Goal: Information Seeking & Learning: Learn about a topic

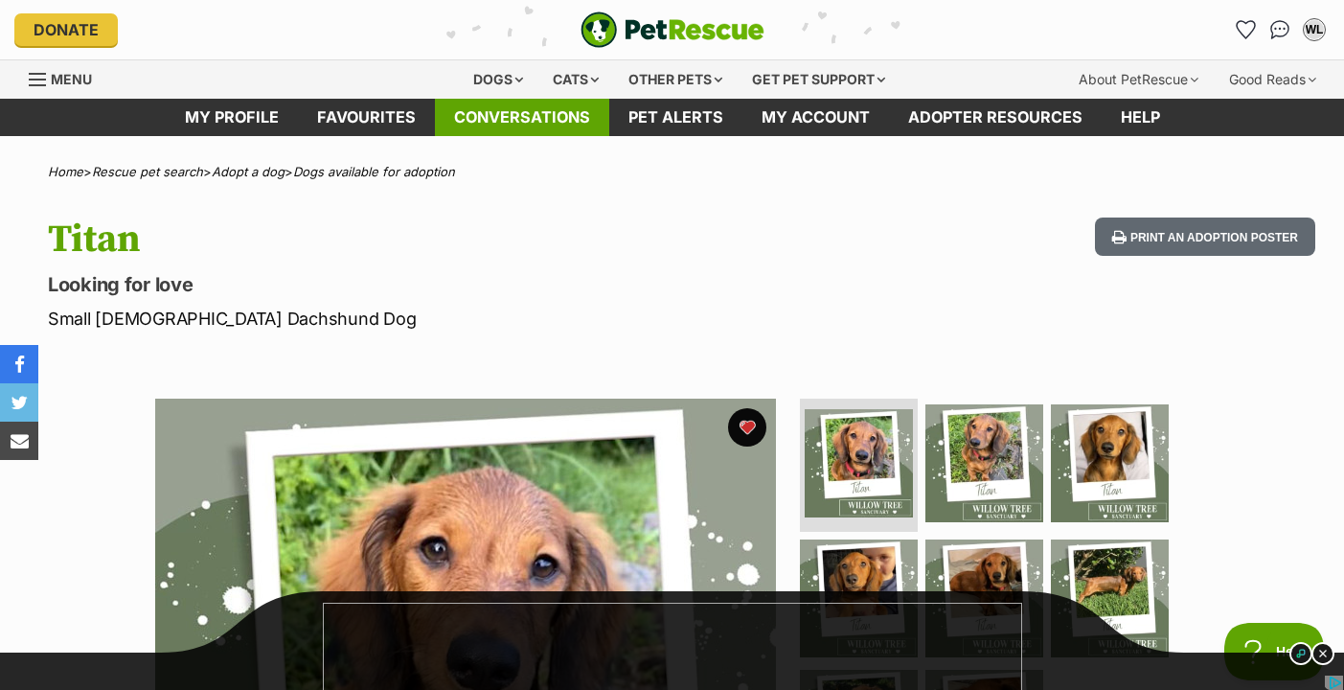
click at [562, 102] on link "Conversations" at bounding box center [522, 117] width 174 height 37
click at [563, 56] on div "Donate PetRescue home WL My account WL Wendy Lee Edit profile Log out Pet alert…" at bounding box center [671, 29] width 1315 height 59
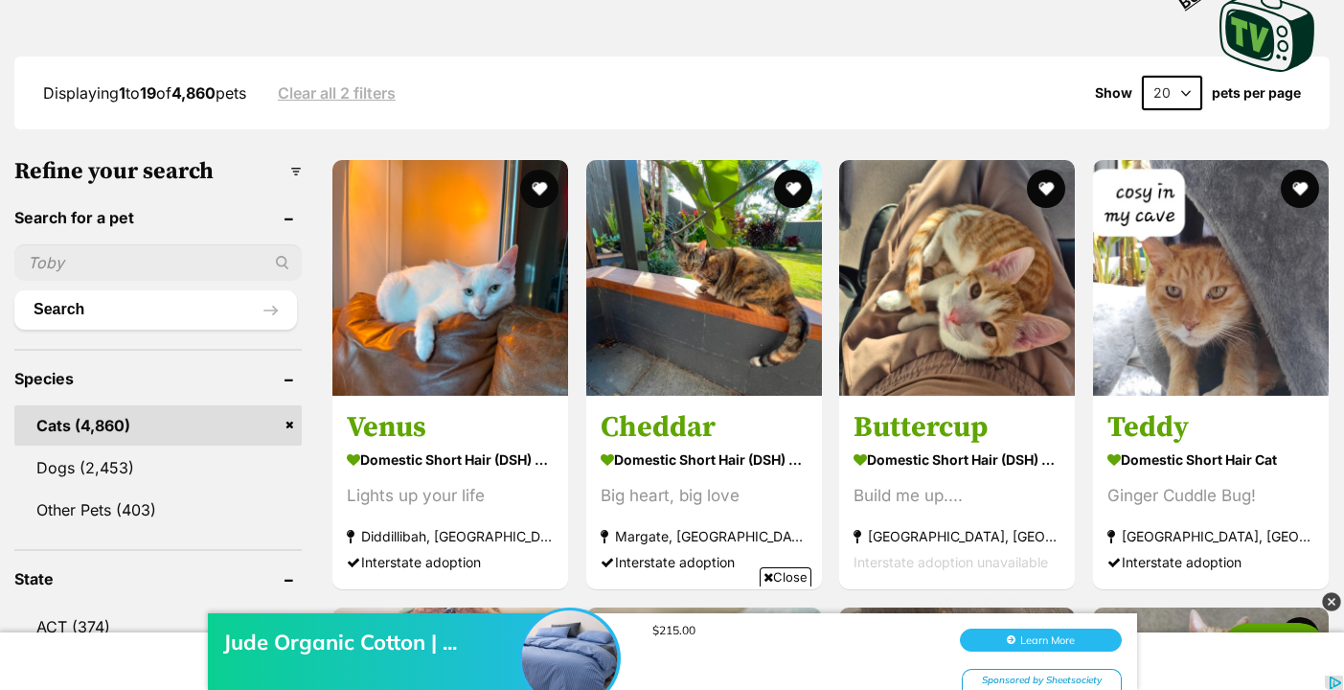
scroll to position [913, 0]
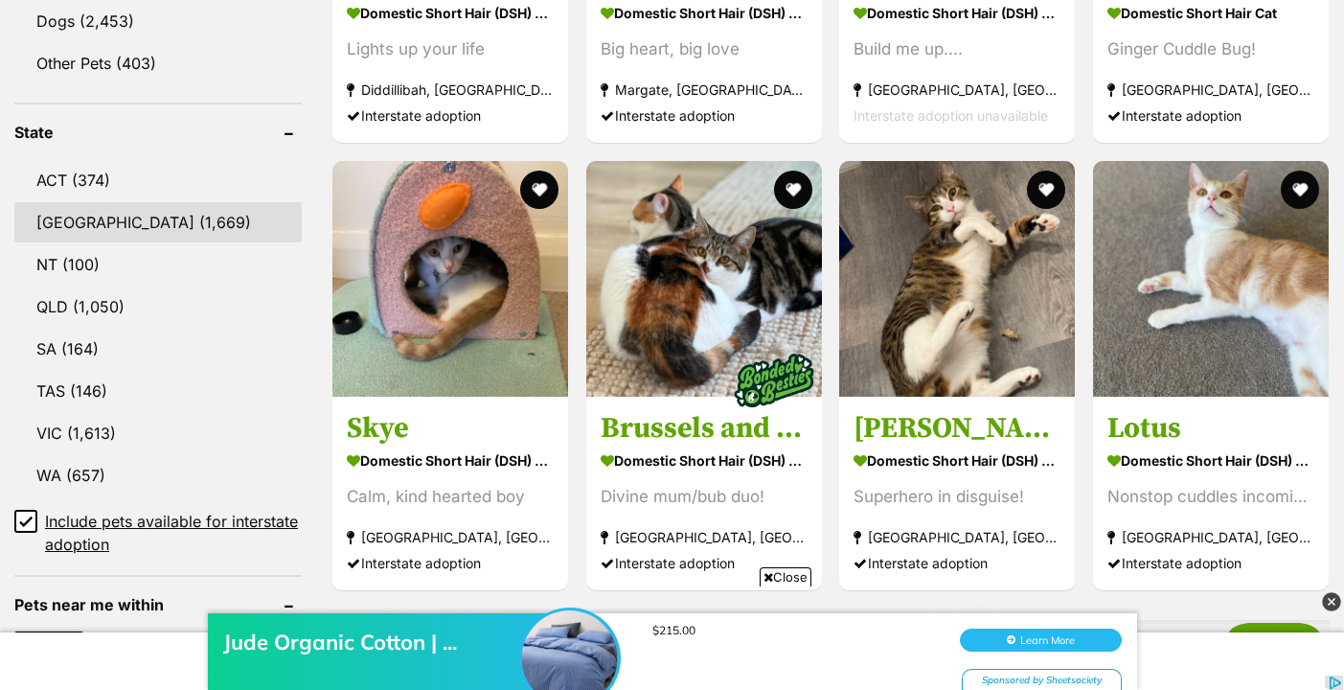
click at [100, 211] on link "NSW (1,669)" at bounding box center [157, 222] width 287 height 40
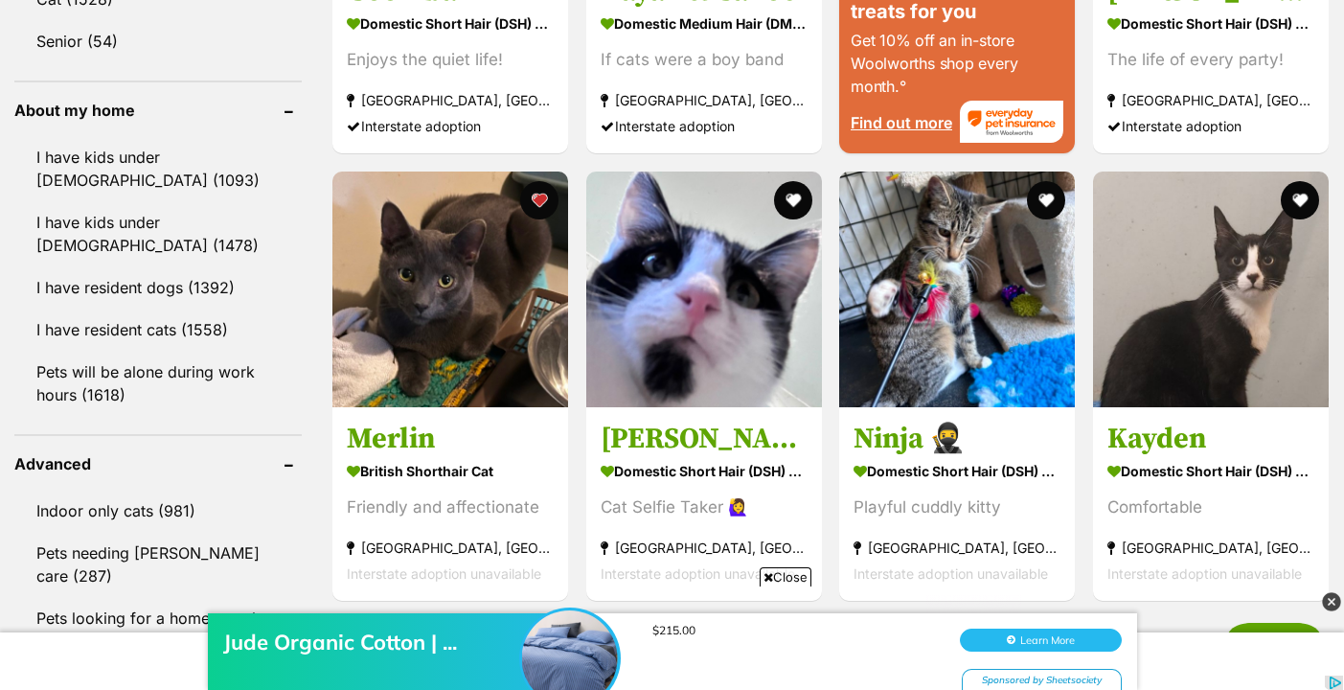
scroll to position [2194, 0]
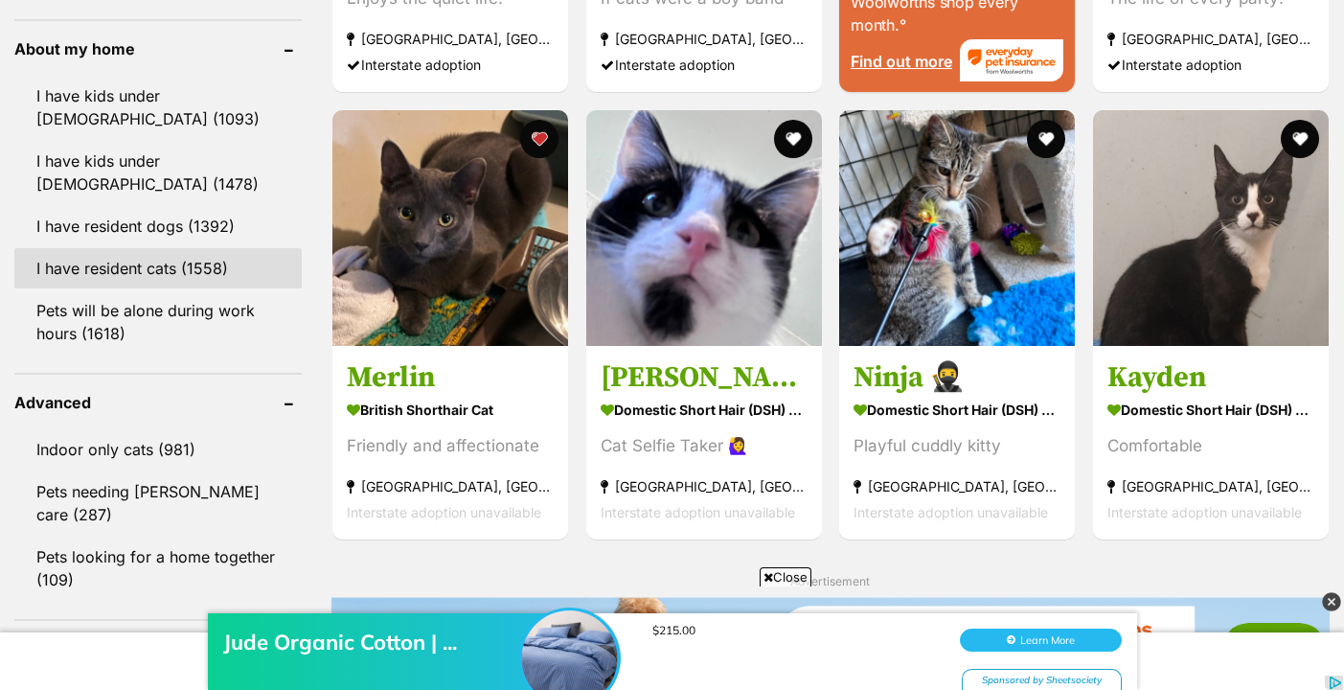
click at [218, 271] on link "I have resident cats (1558)" at bounding box center [157, 268] width 287 height 40
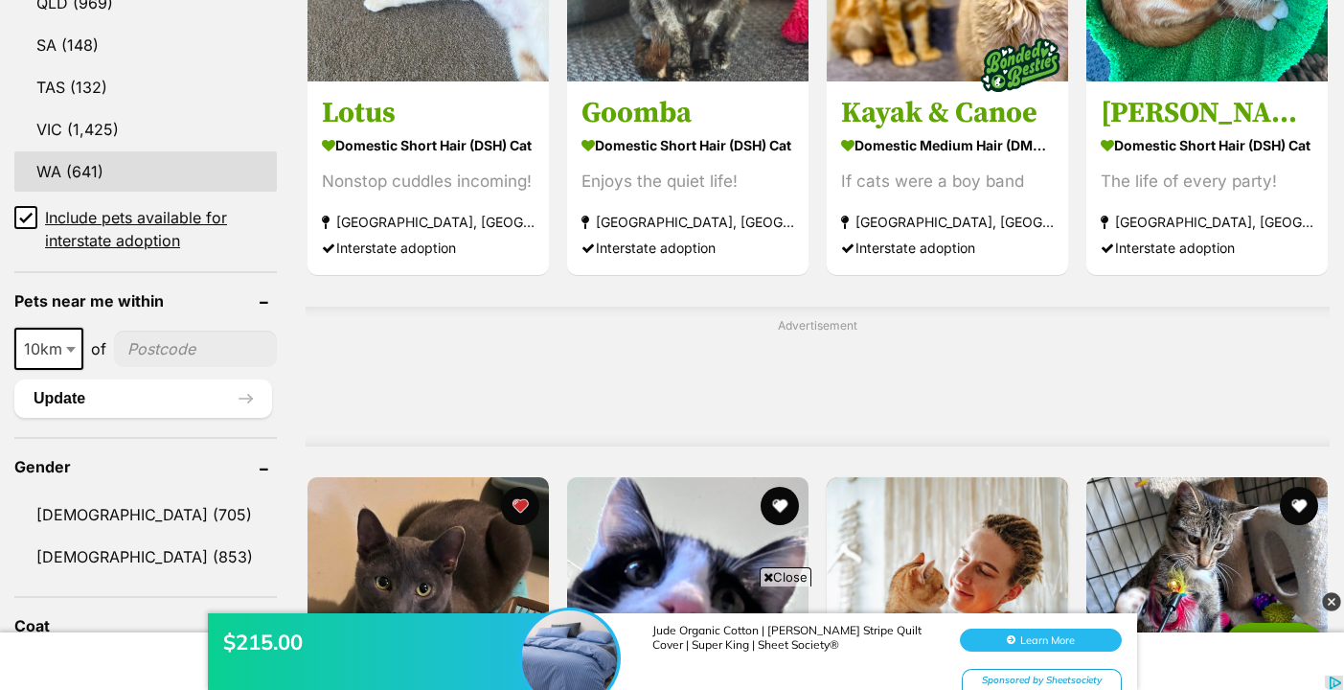
scroll to position [1314, 0]
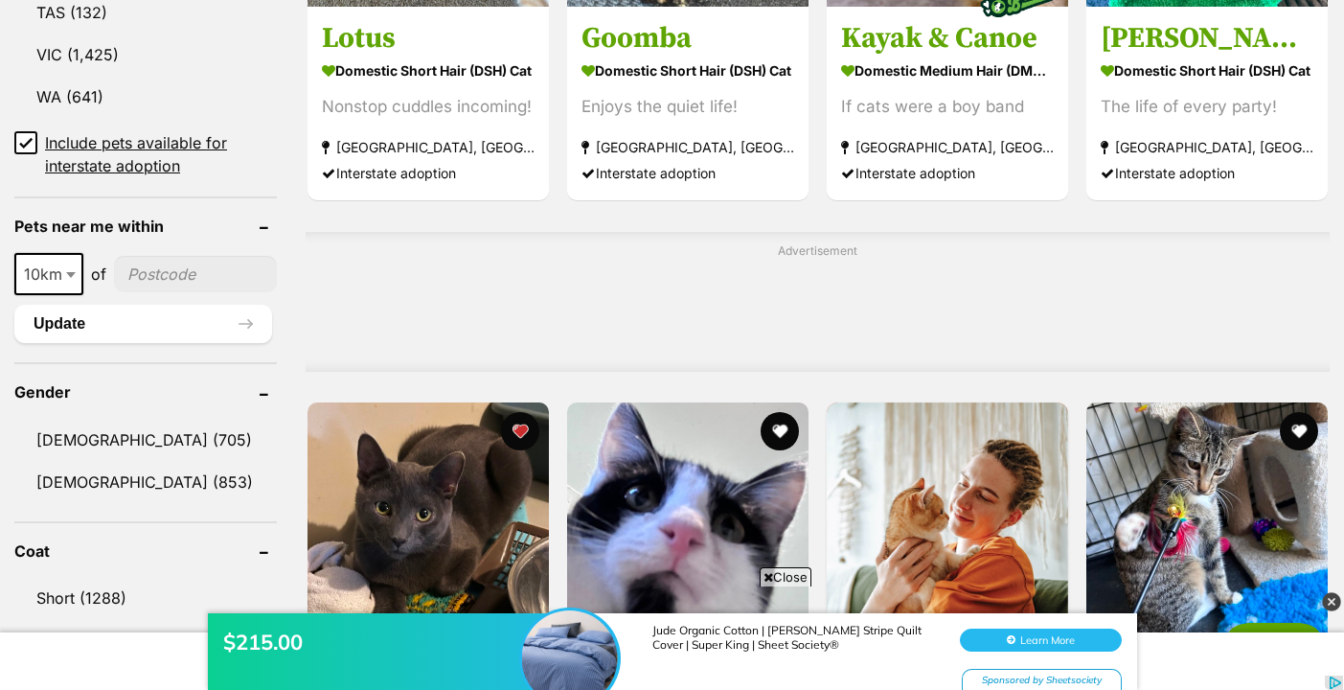
click at [29, 136] on icon at bounding box center [25, 142] width 13 height 13
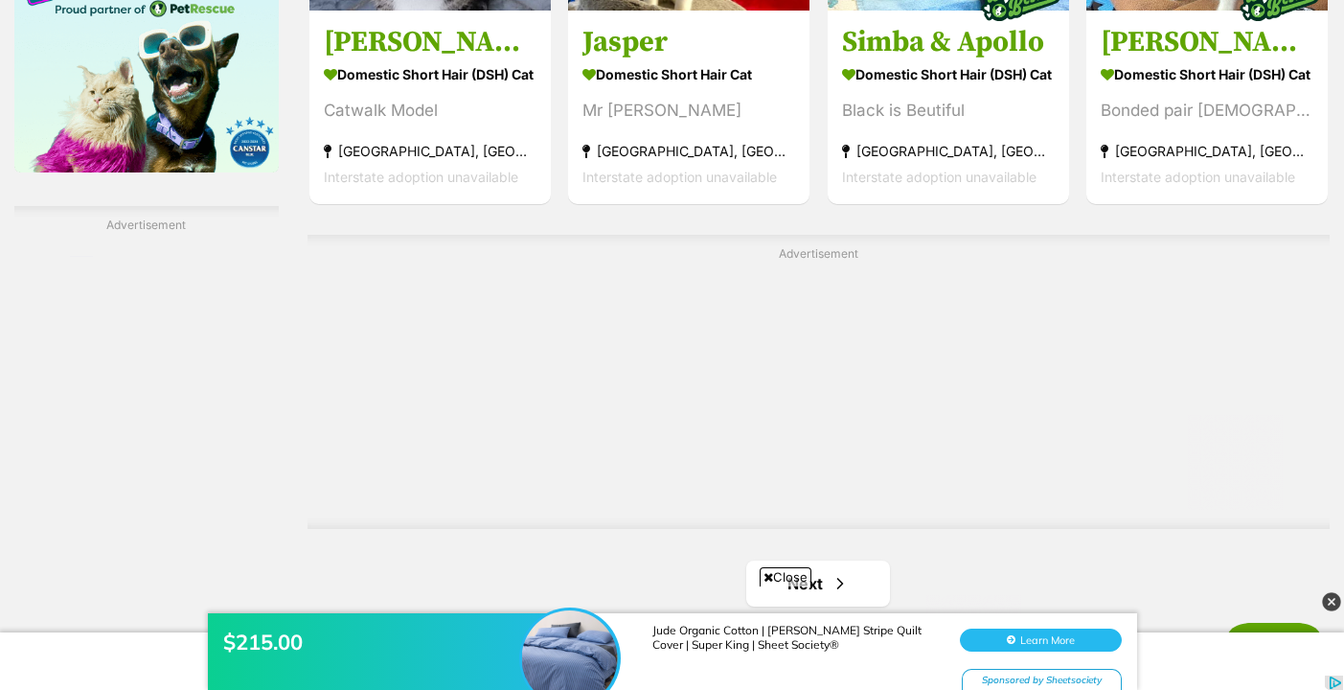
scroll to position [3295, 0]
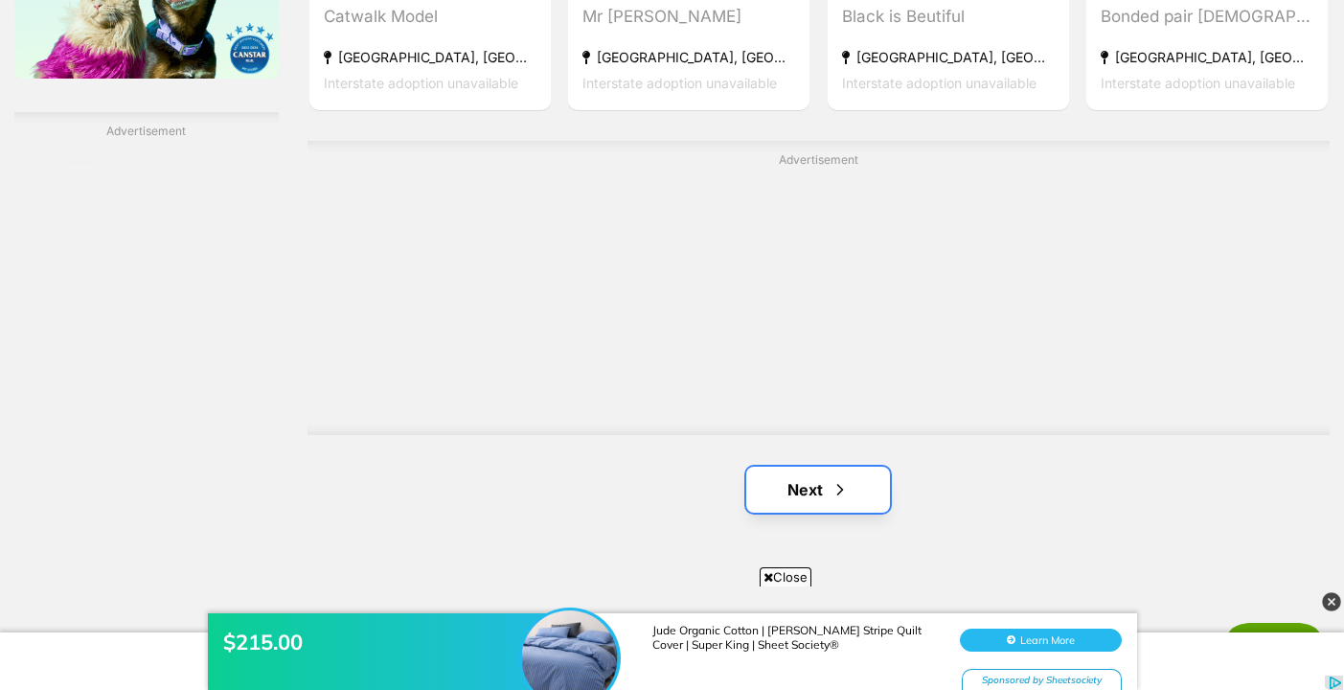
click at [830, 495] on span "Next page" at bounding box center [839, 489] width 19 height 23
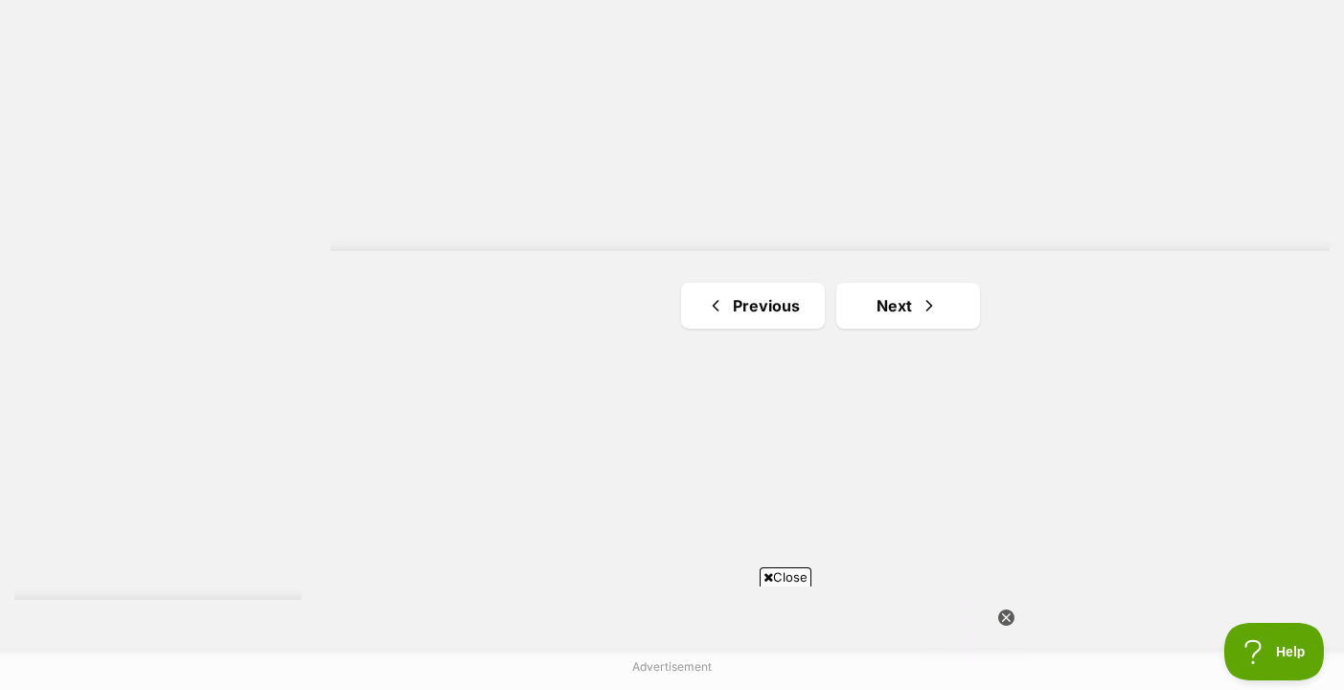
scroll to position [3317, 0]
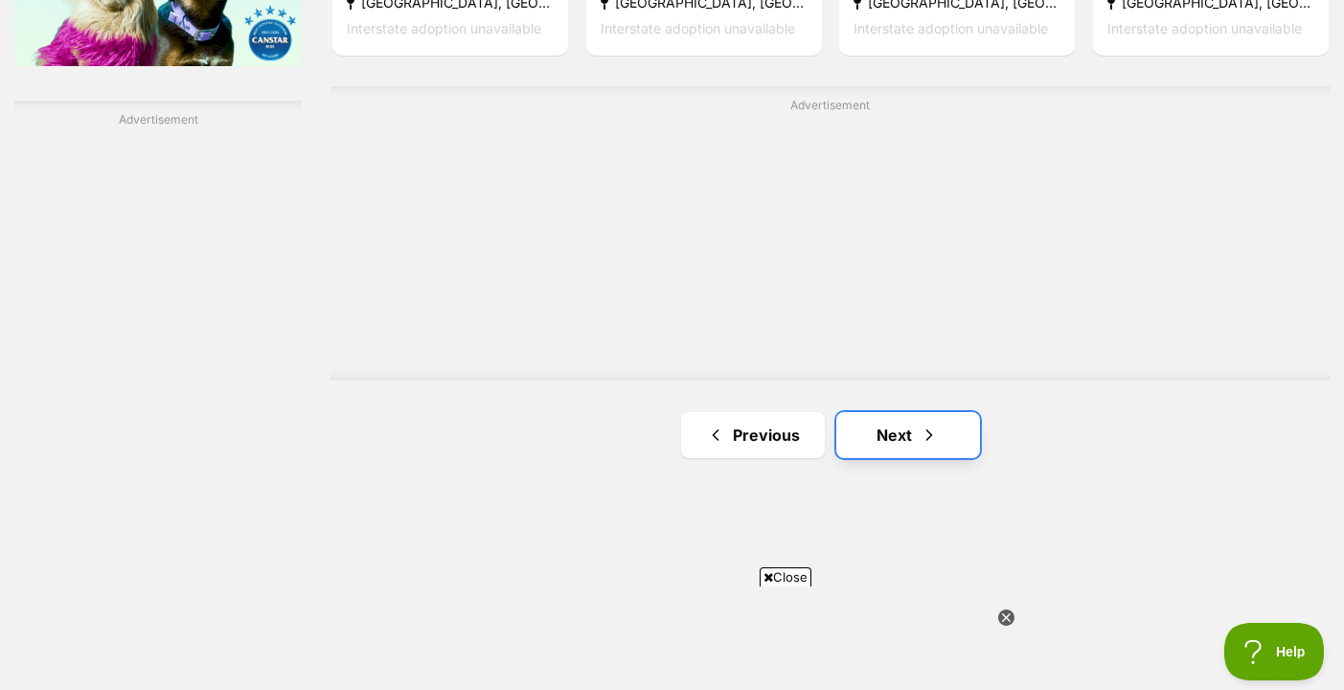
click at [861, 439] on link "Next" at bounding box center [908, 435] width 144 height 46
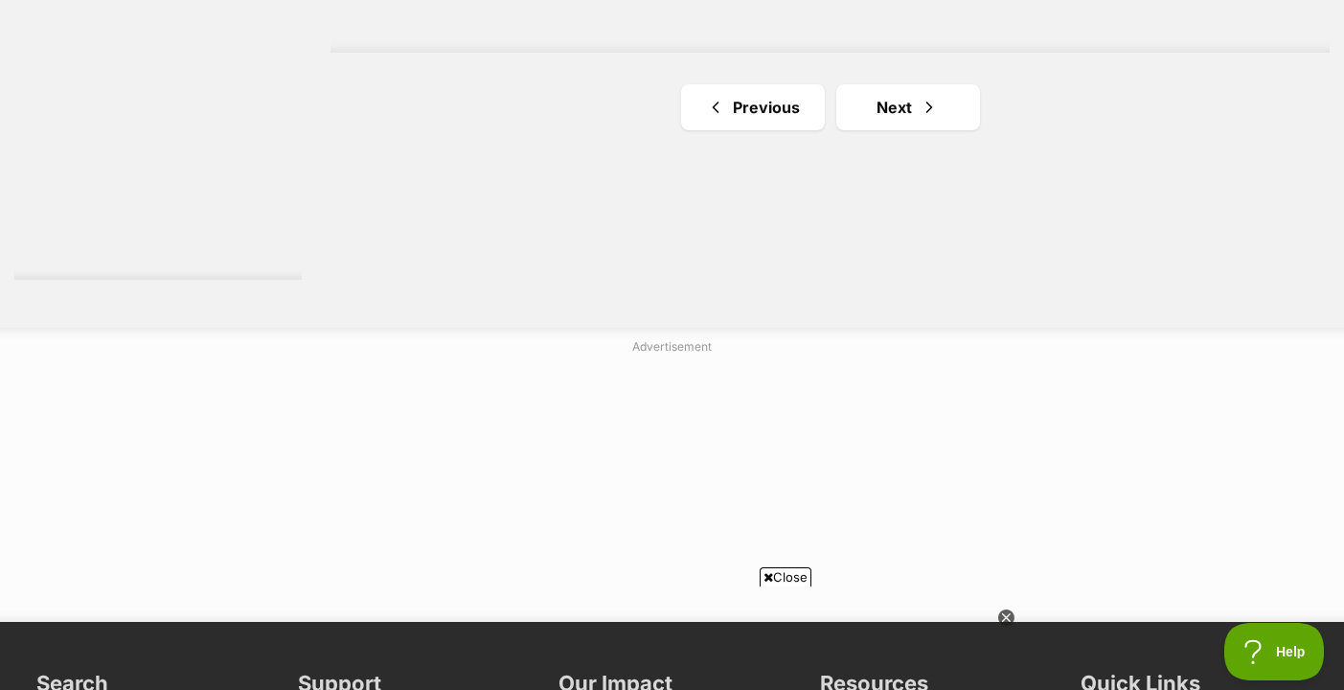
scroll to position [3479, 0]
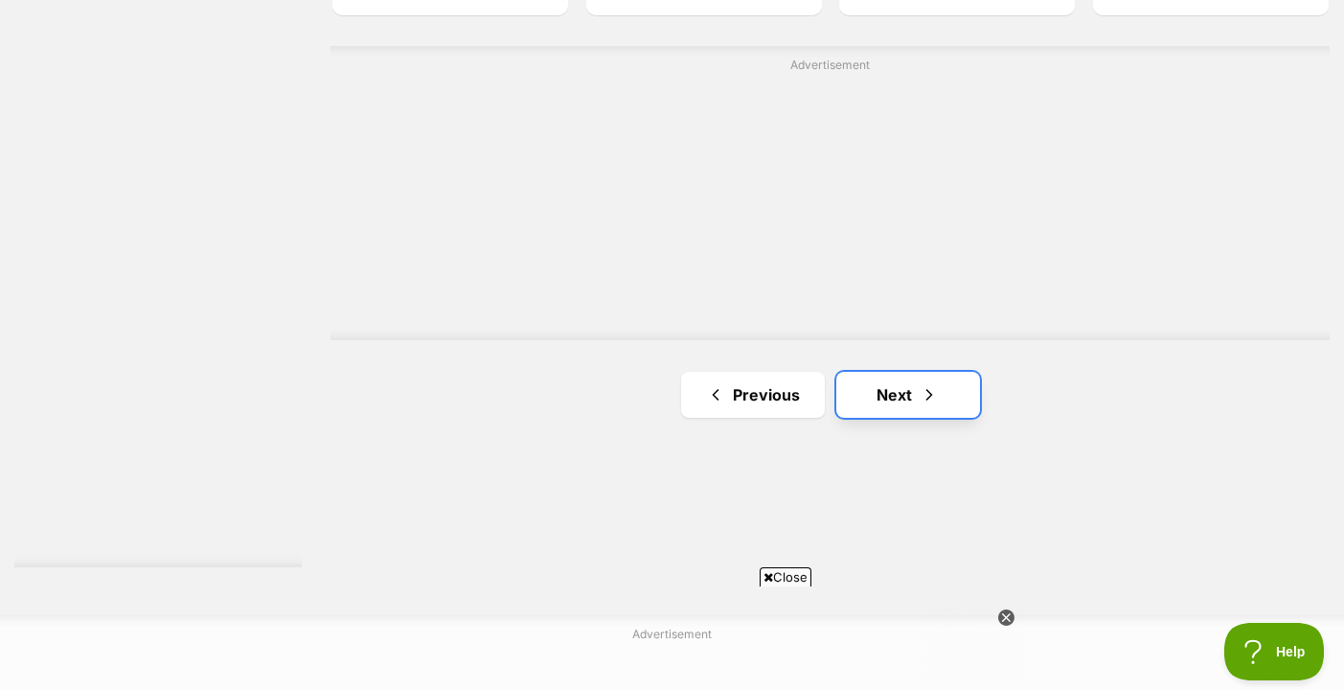
click at [866, 375] on link "Next" at bounding box center [908, 395] width 144 height 46
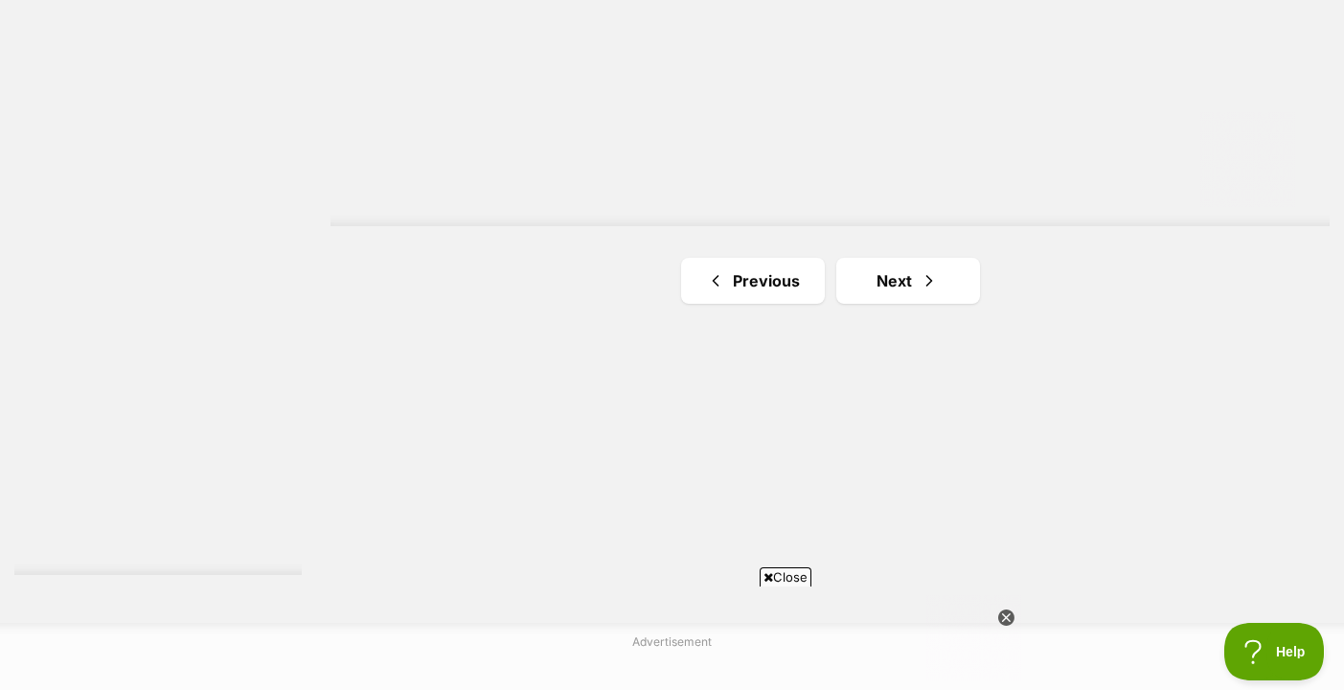
scroll to position [3482, 0]
click at [872, 289] on link "Next" at bounding box center [908, 270] width 144 height 46
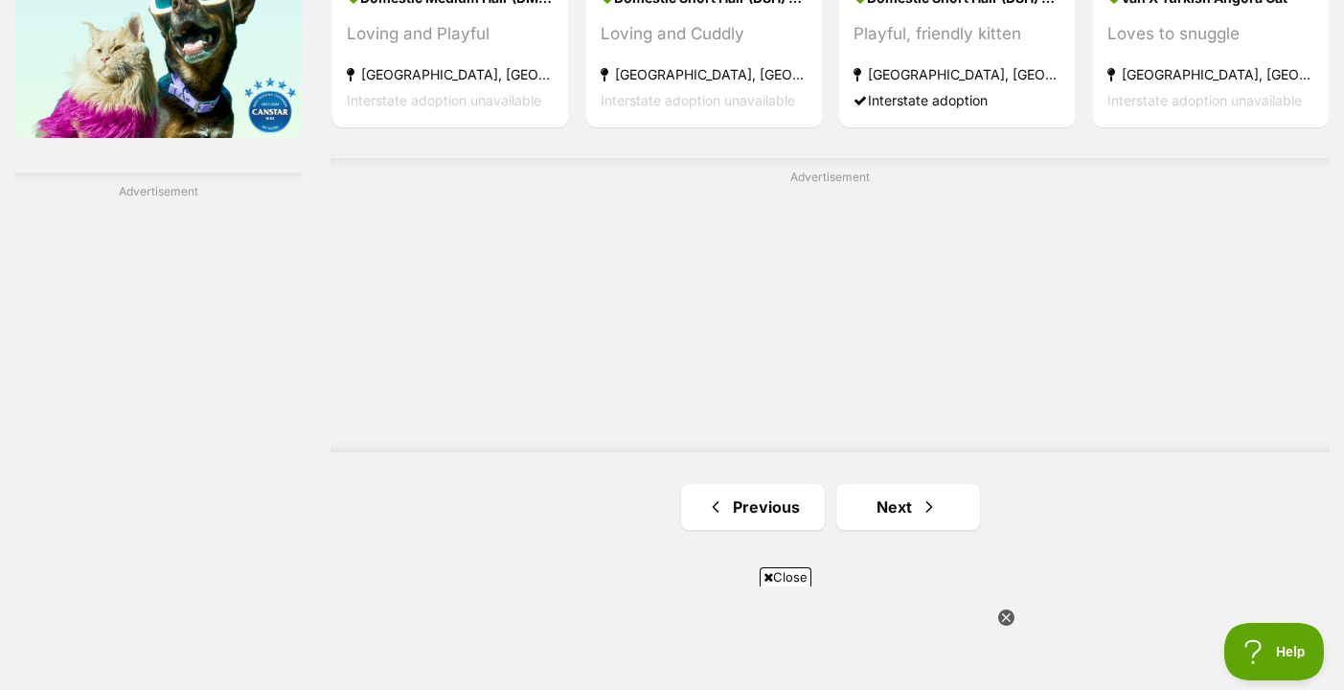
scroll to position [3304, 0]
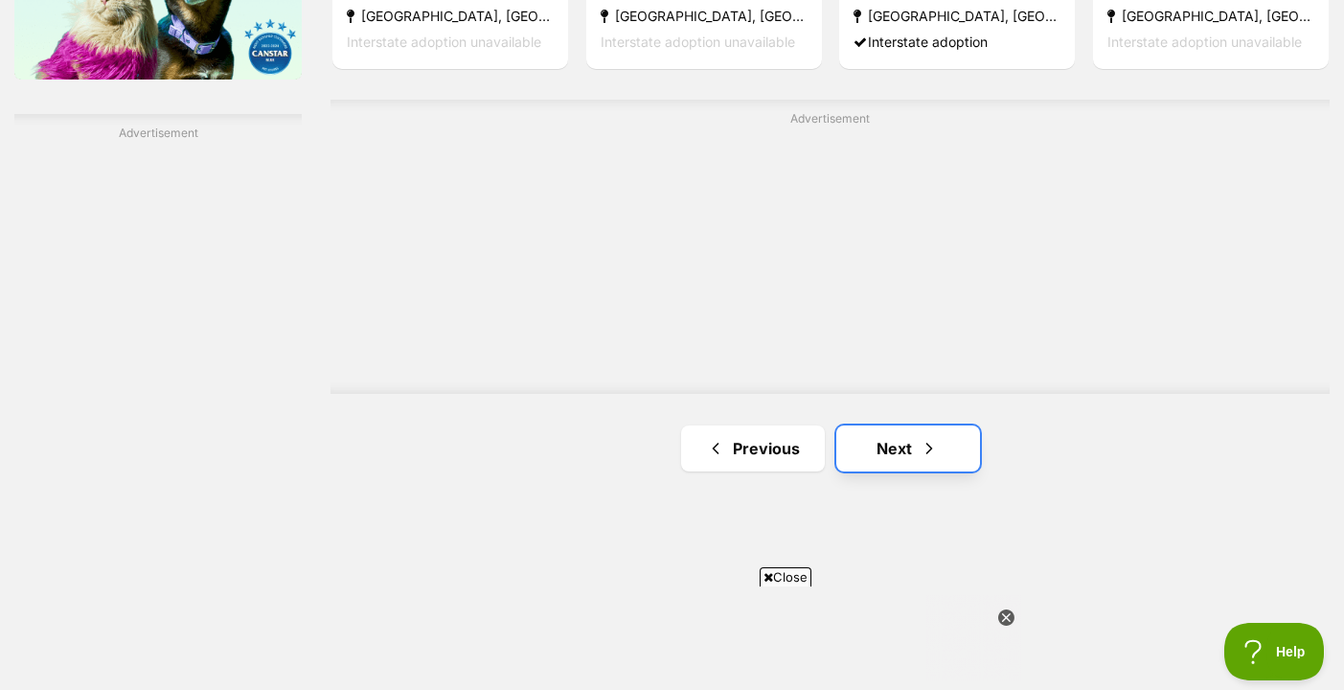
click at [894, 452] on link "Next" at bounding box center [908, 448] width 144 height 46
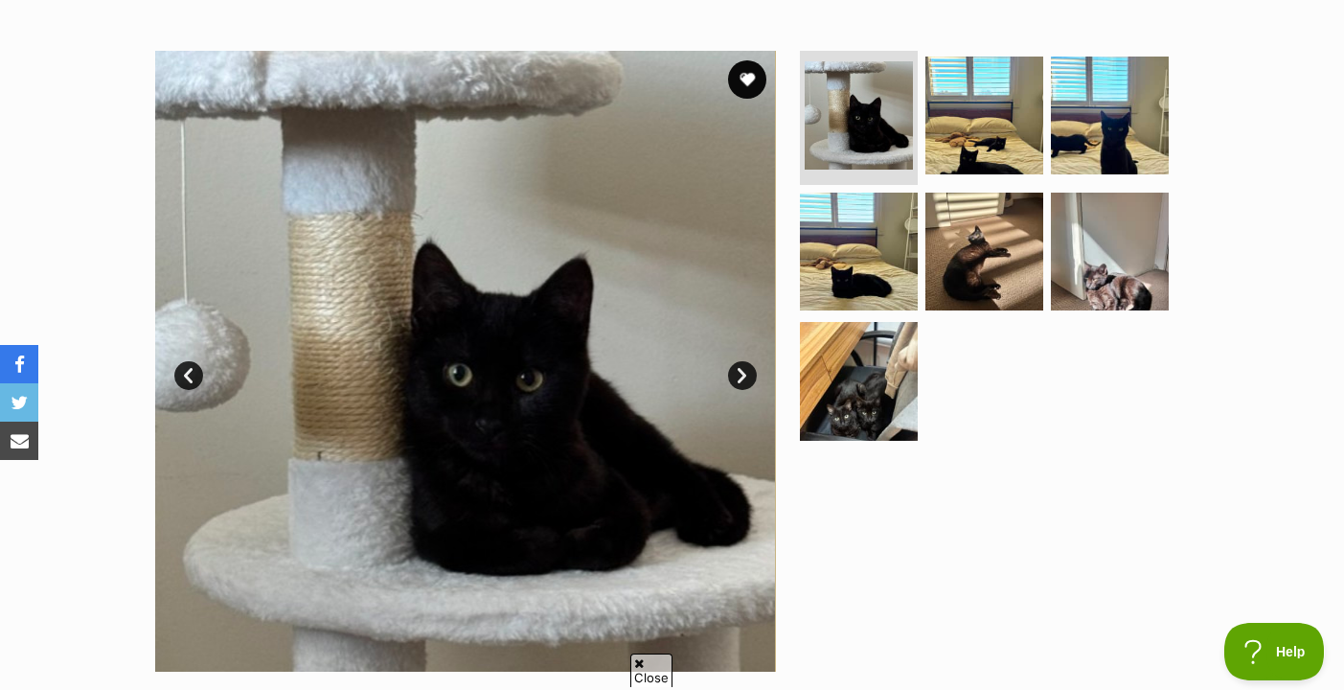
click at [751, 382] on link "Next" at bounding box center [742, 375] width 29 height 29
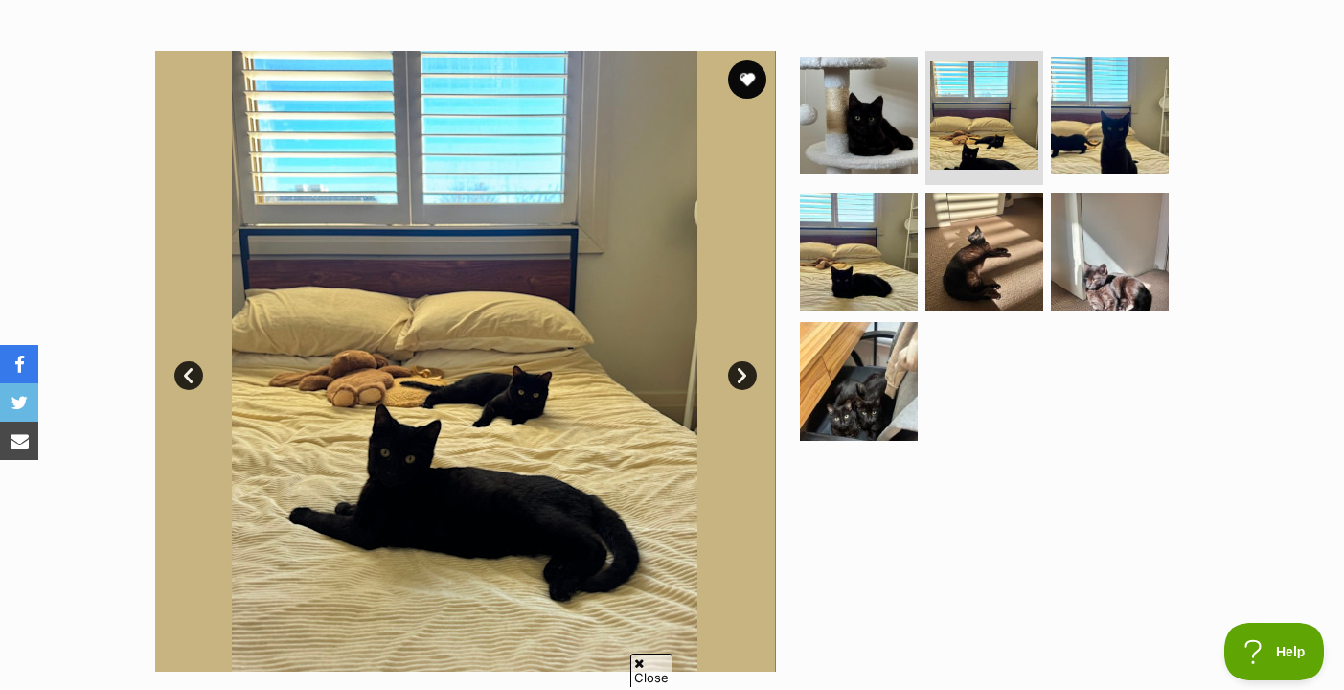
click at [747, 375] on link "Next" at bounding box center [742, 375] width 29 height 29
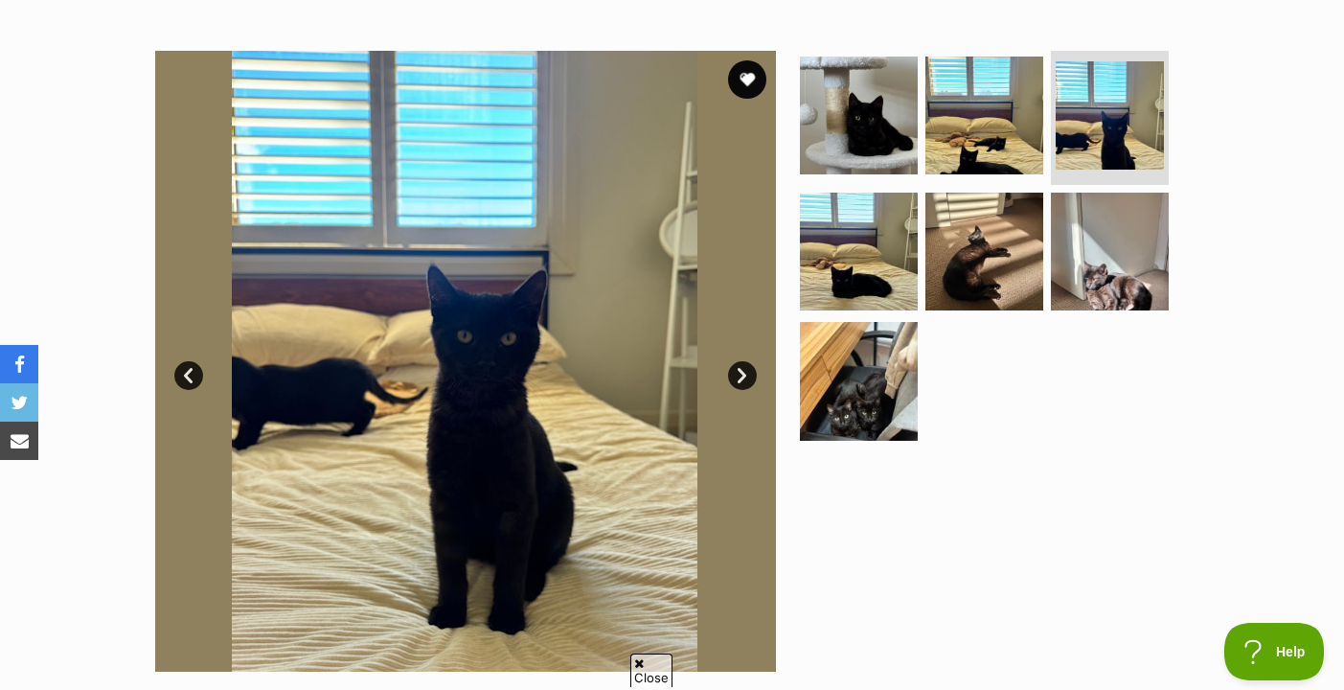
click at [746, 375] on link "Next" at bounding box center [742, 375] width 29 height 29
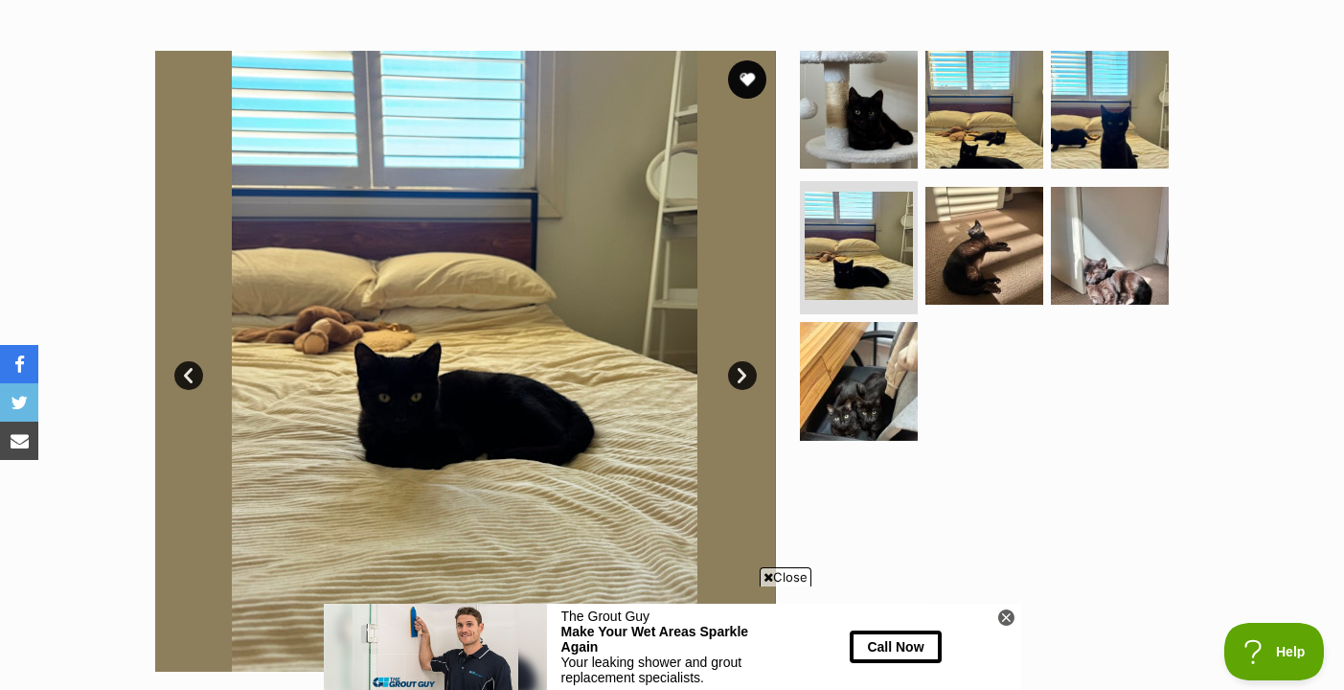
click at [746, 375] on link "Next" at bounding box center [742, 375] width 29 height 29
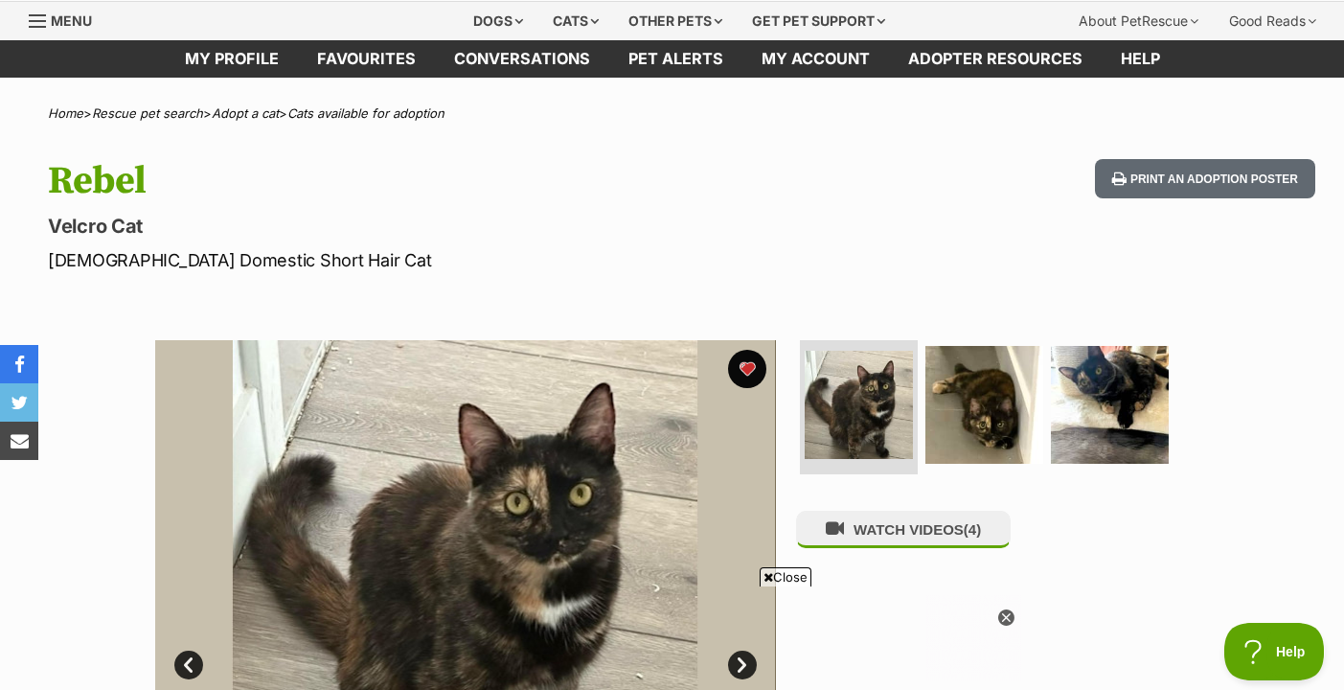
scroll to position [259, 0]
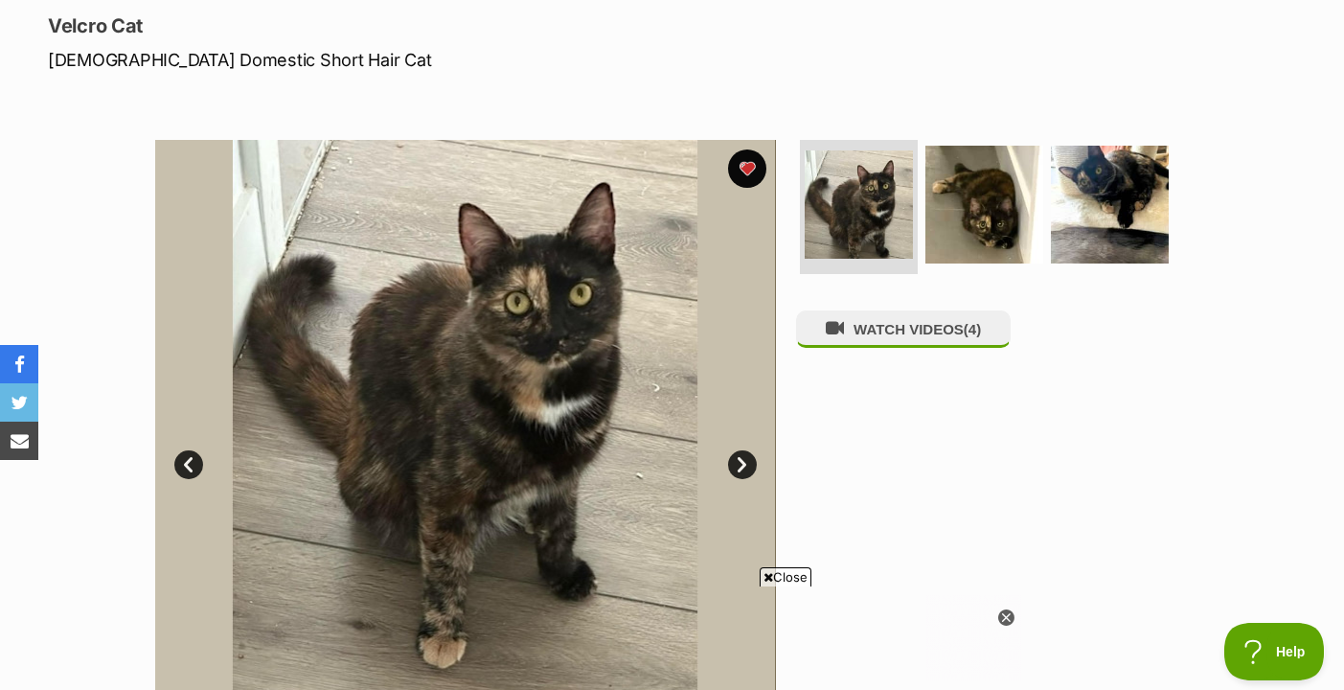
click at [738, 455] on link "Next" at bounding box center [742, 464] width 29 height 29
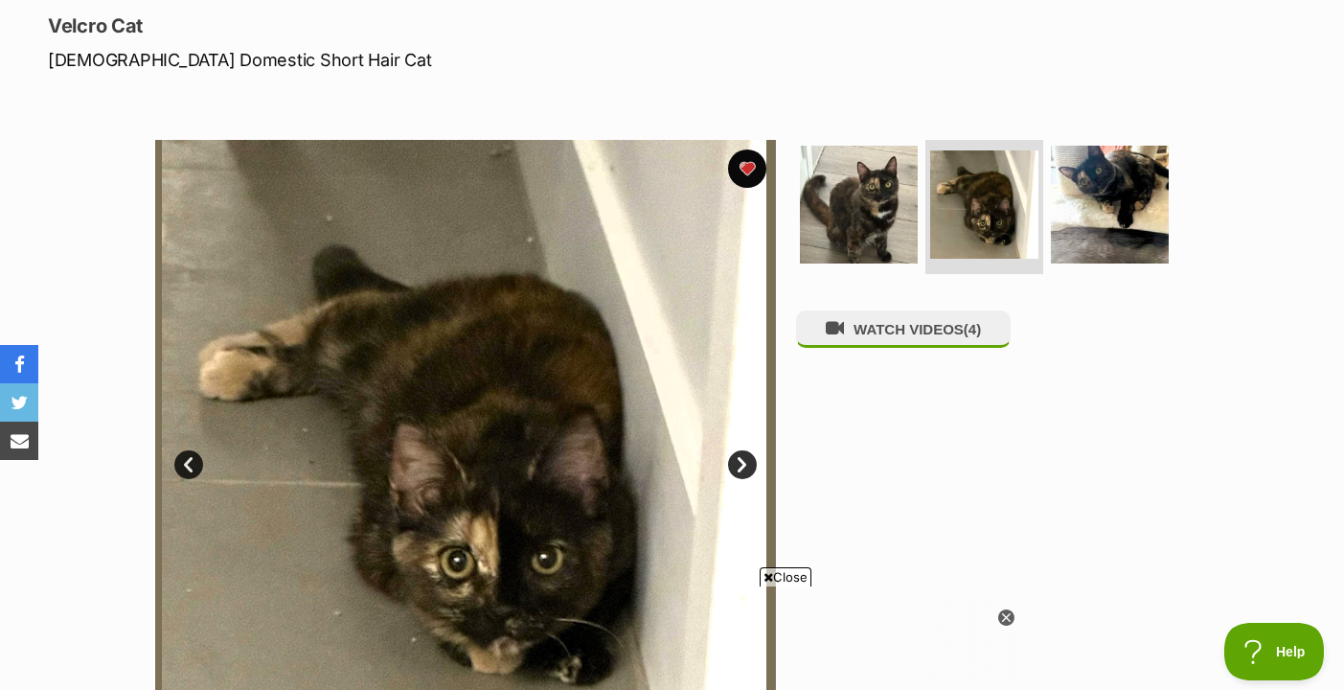
click at [738, 455] on link "Next" at bounding box center [742, 464] width 29 height 29
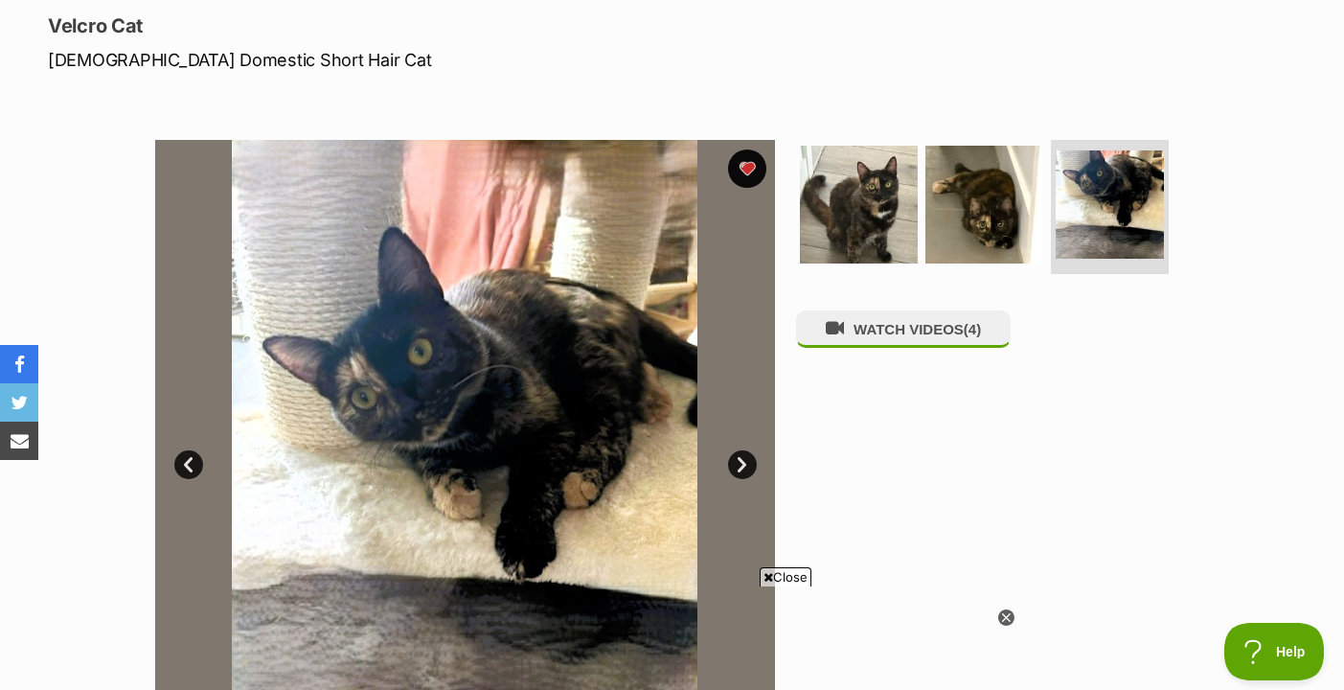
click at [737, 455] on link "Next" at bounding box center [742, 464] width 29 height 29
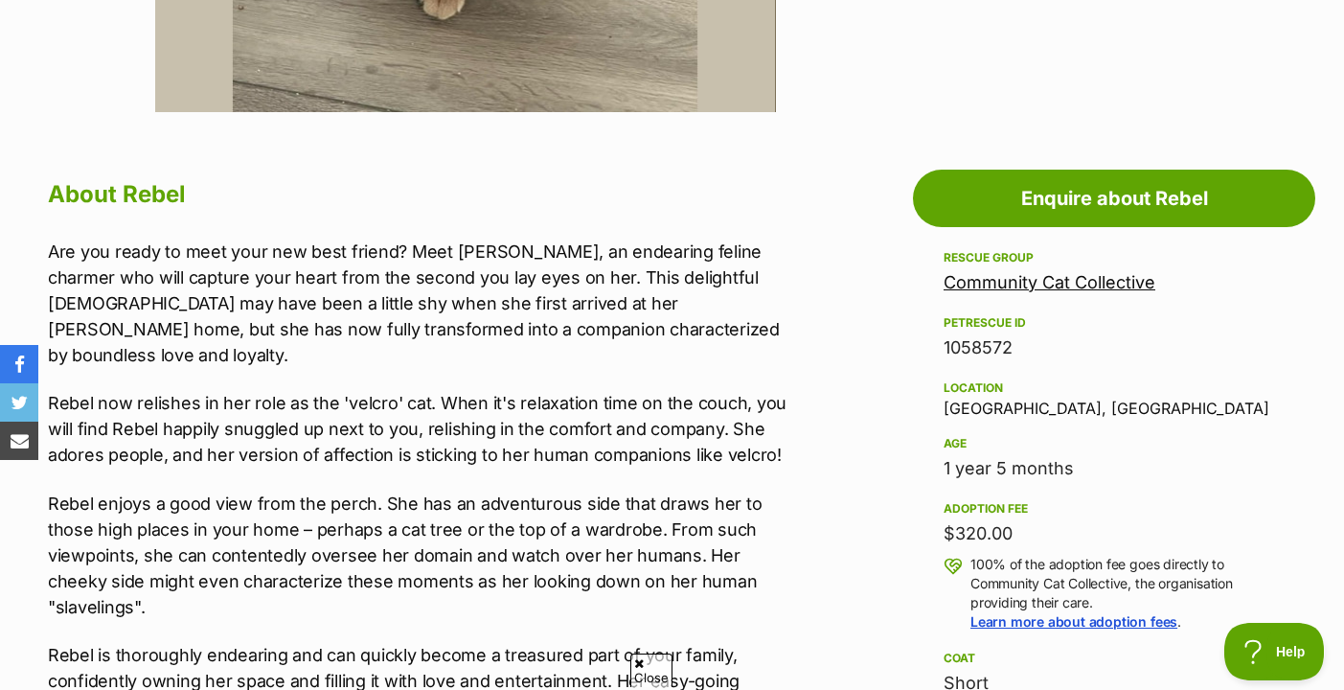
scroll to position [0, 0]
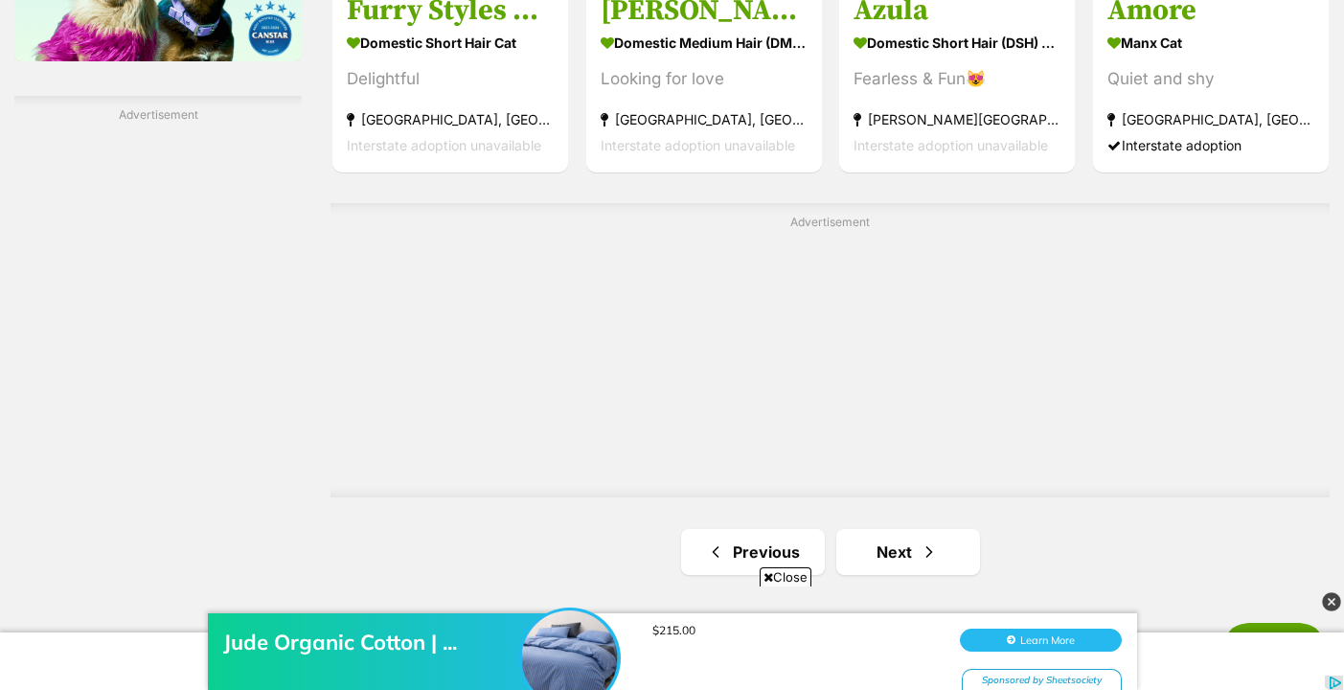
scroll to position [3360, 0]
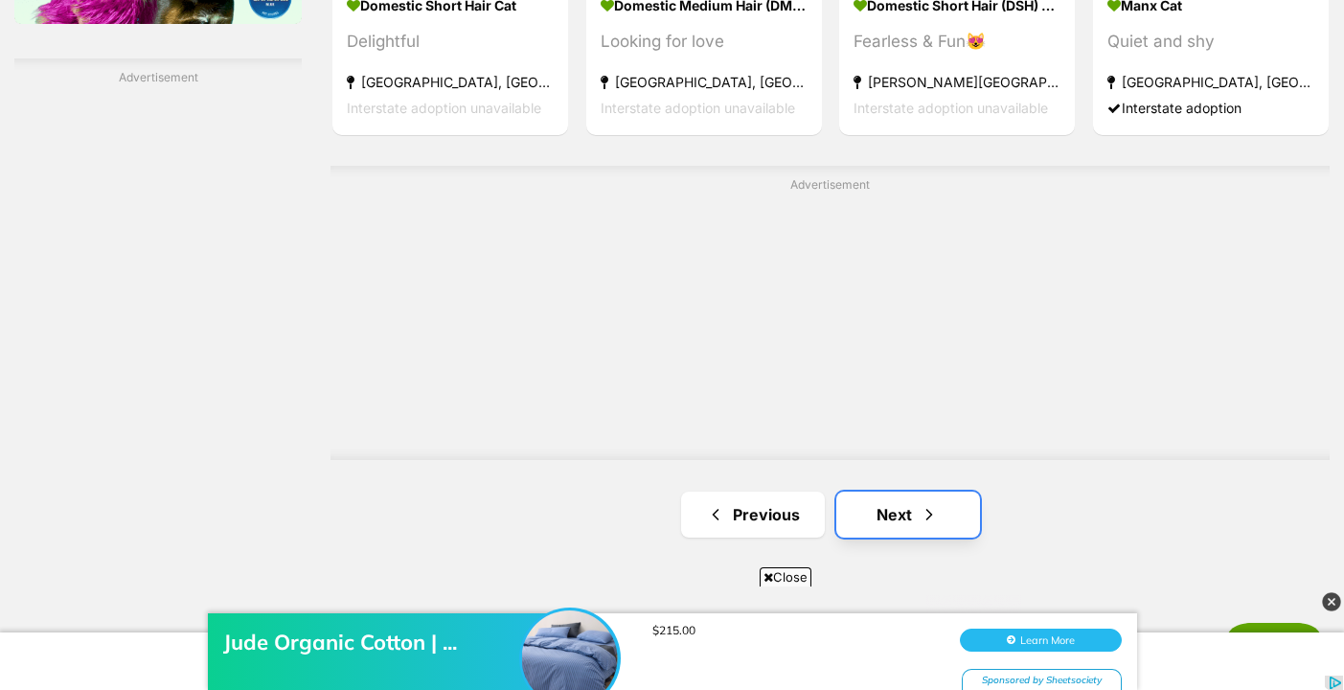
click at [892, 522] on link "Next" at bounding box center [908, 514] width 144 height 46
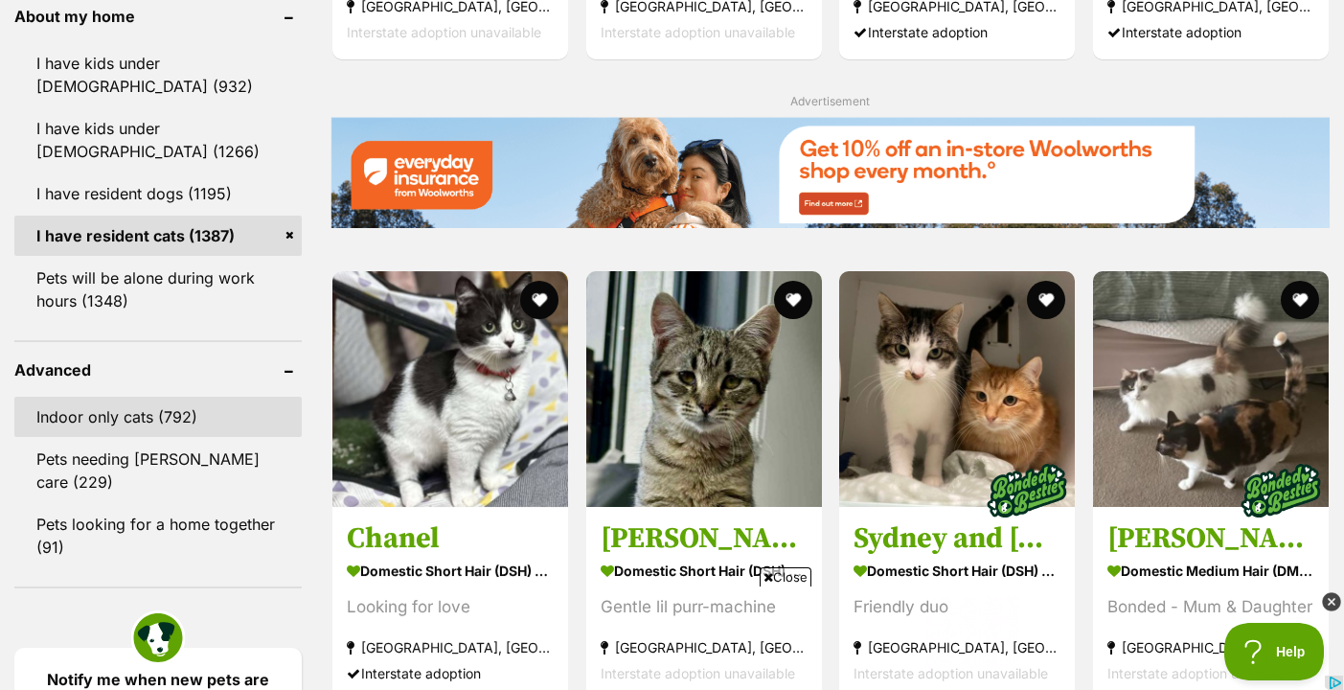
click at [188, 411] on link "Indoor only cats (792)" at bounding box center [157, 416] width 287 height 40
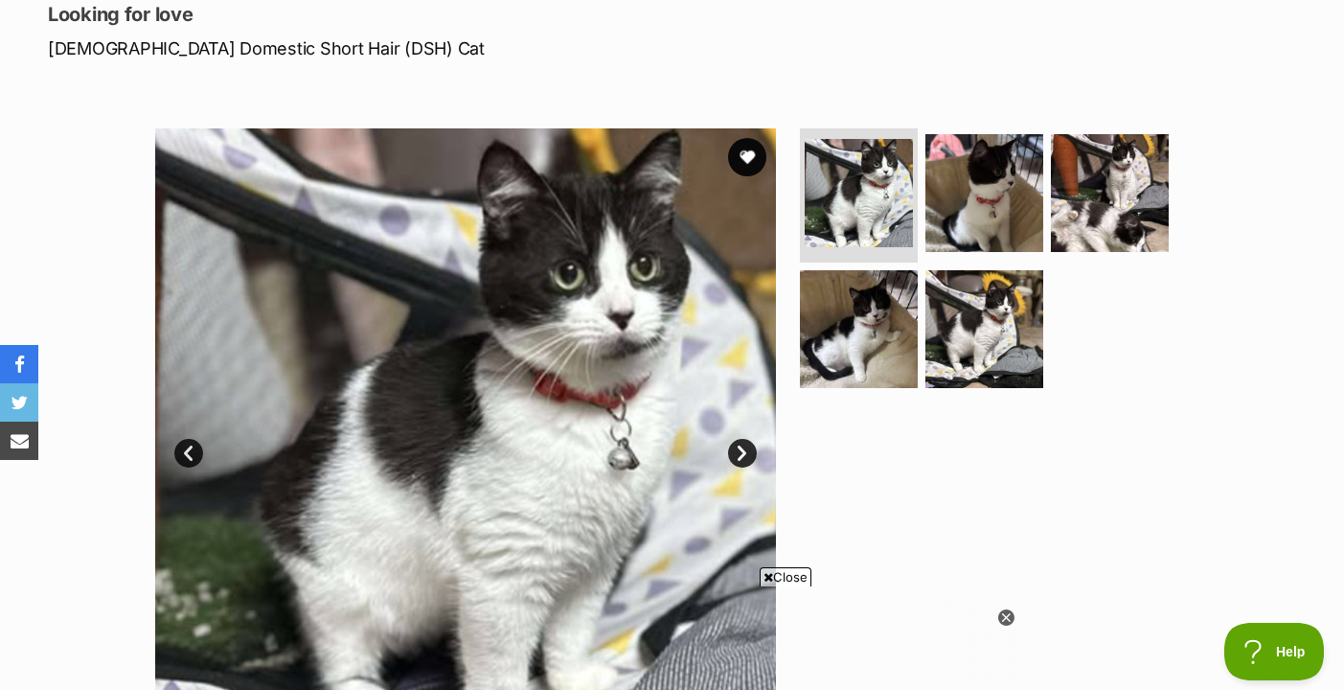
click at [734, 450] on link "Next" at bounding box center [742, 453] width 29 height 29
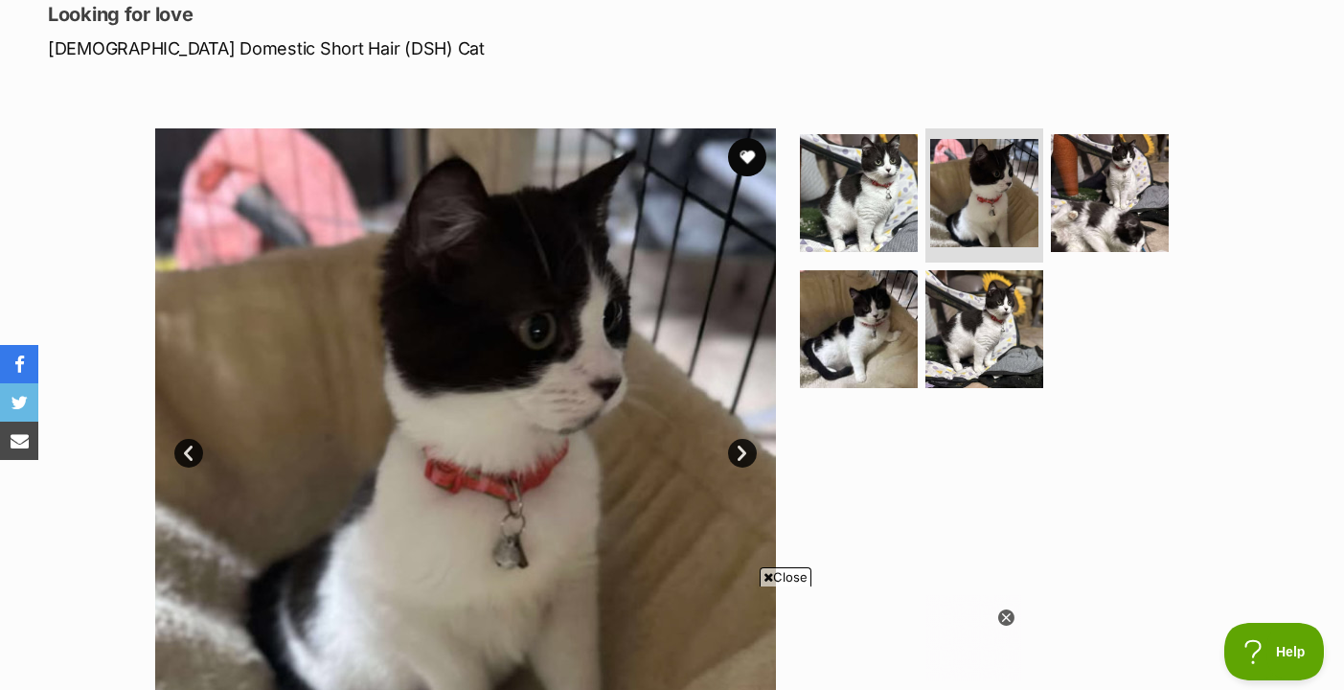
click at [734, 450] on link "Next" at bounding box center [742, 453] width 29 height 29
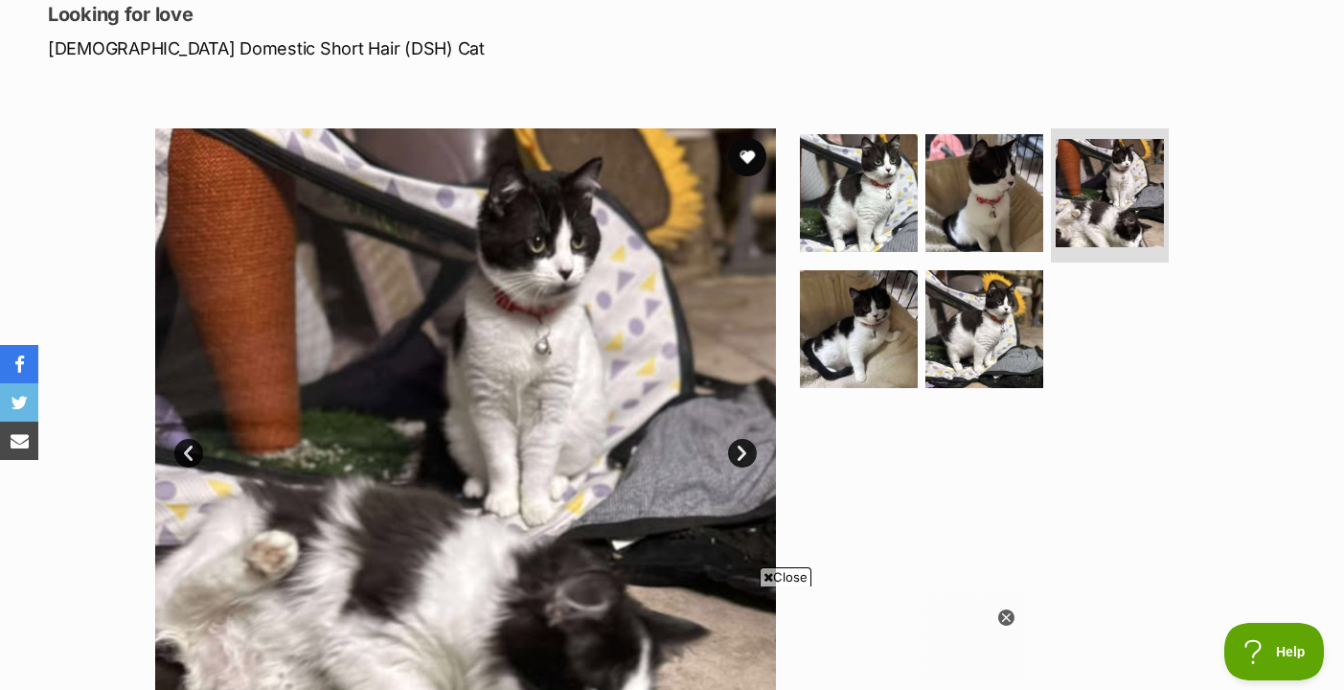
click at [734, 450] on link "Next" at bounding box center [742, 453] width 29 height 29
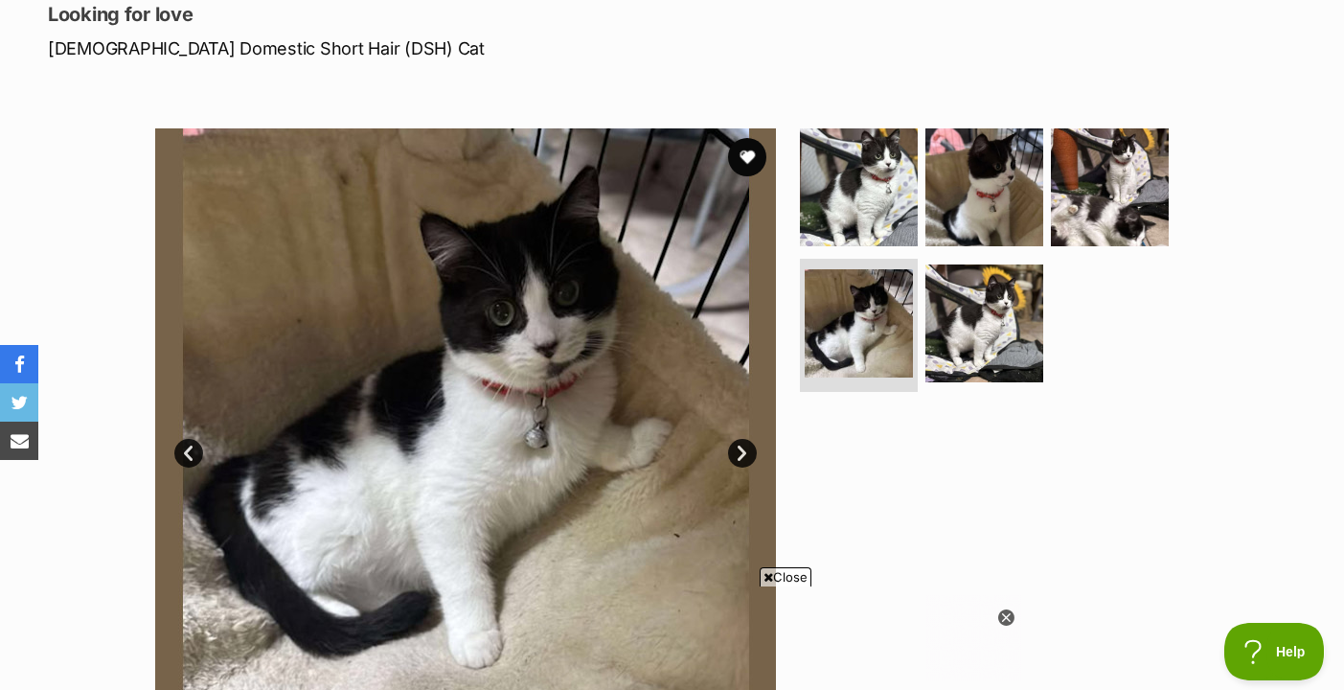
click at [734, 450] on link "Next" at bounding box center [742, 453] width 29 height 29
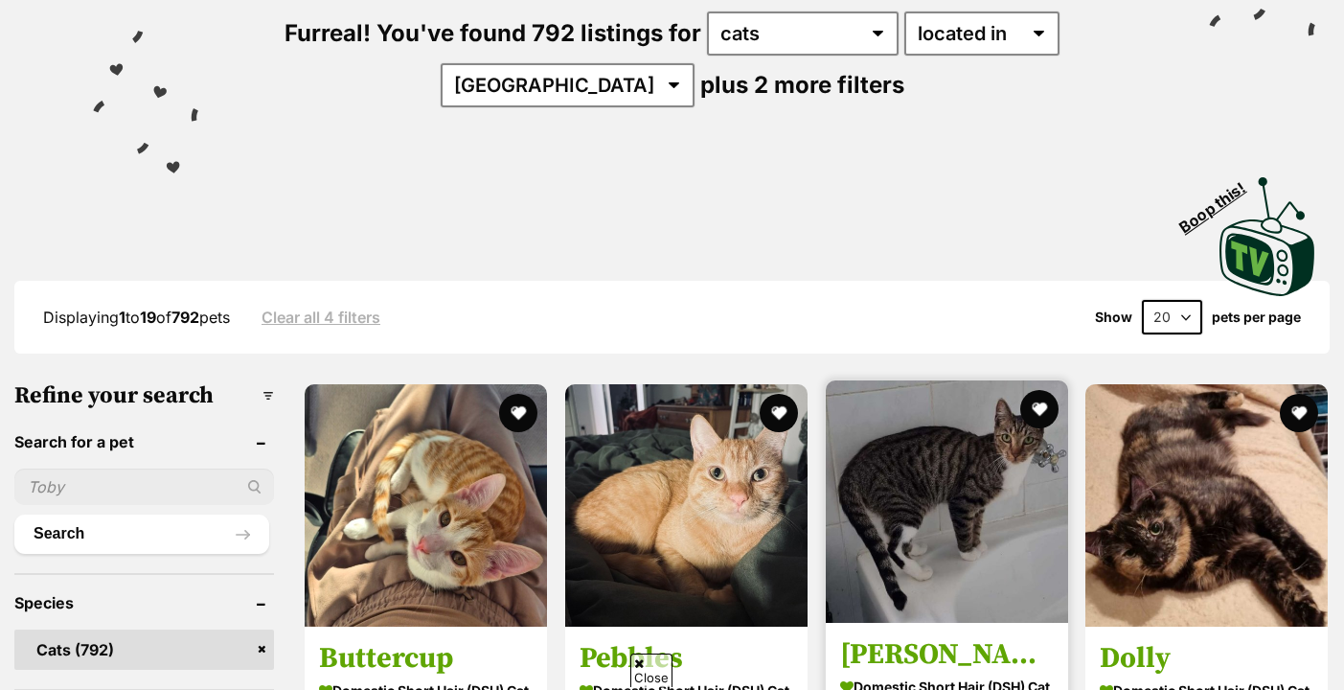
scroll to position [491, 0]
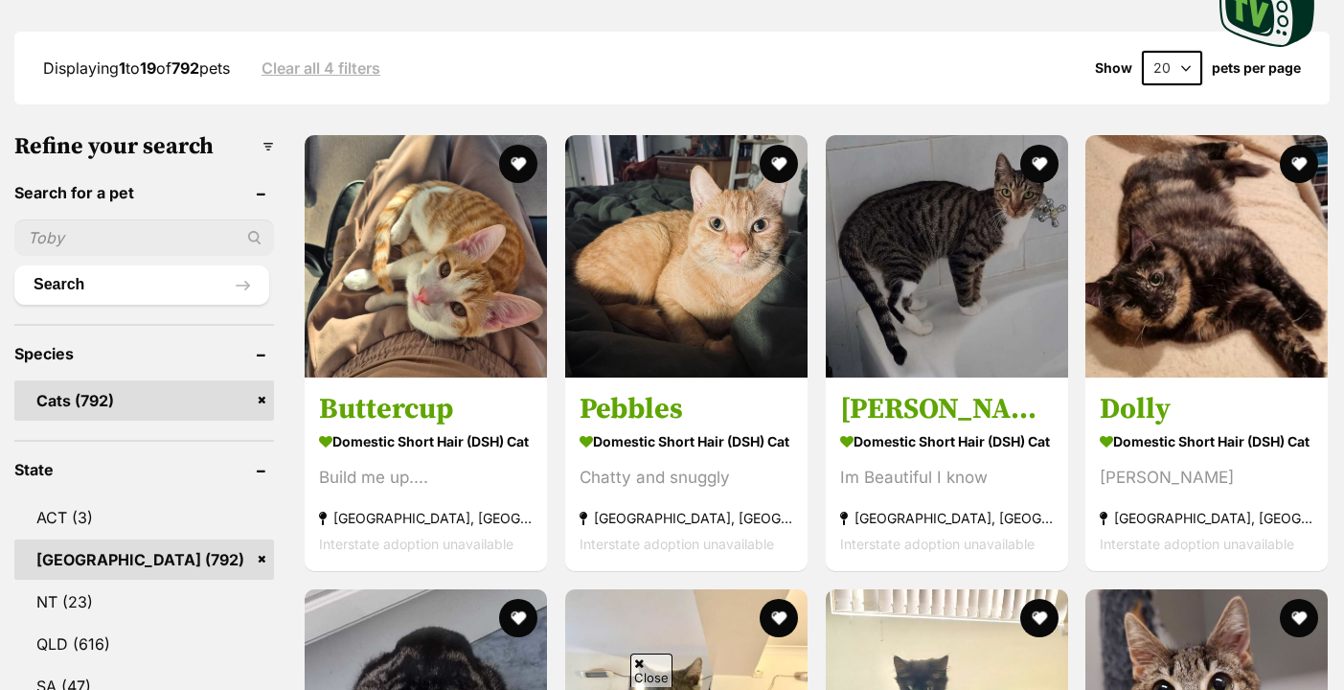
click at [1162, 67] on select "20 40 60" at bounding box center [1172, 68] width 60 height 34
select select "60"
click at [1142, 51] on select "20 40 60" at bounding box center [1172, 68] width 60 height 34
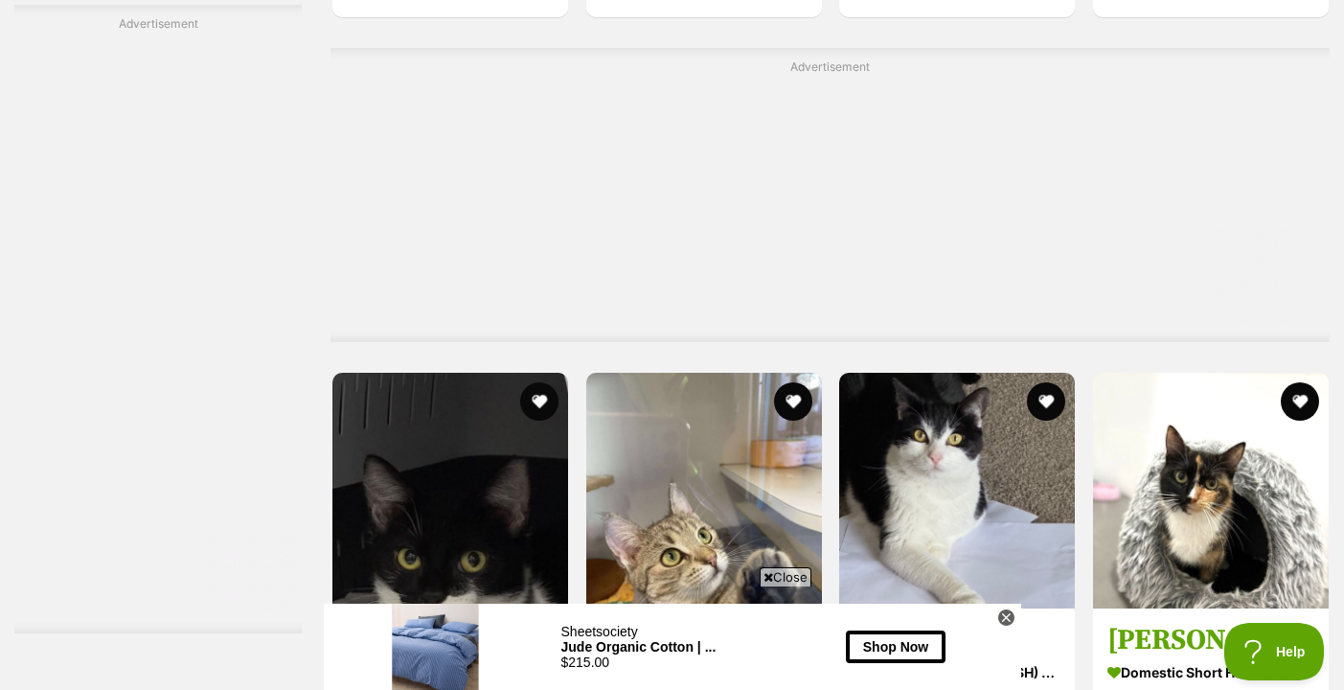
scroll to position [6911, 0]
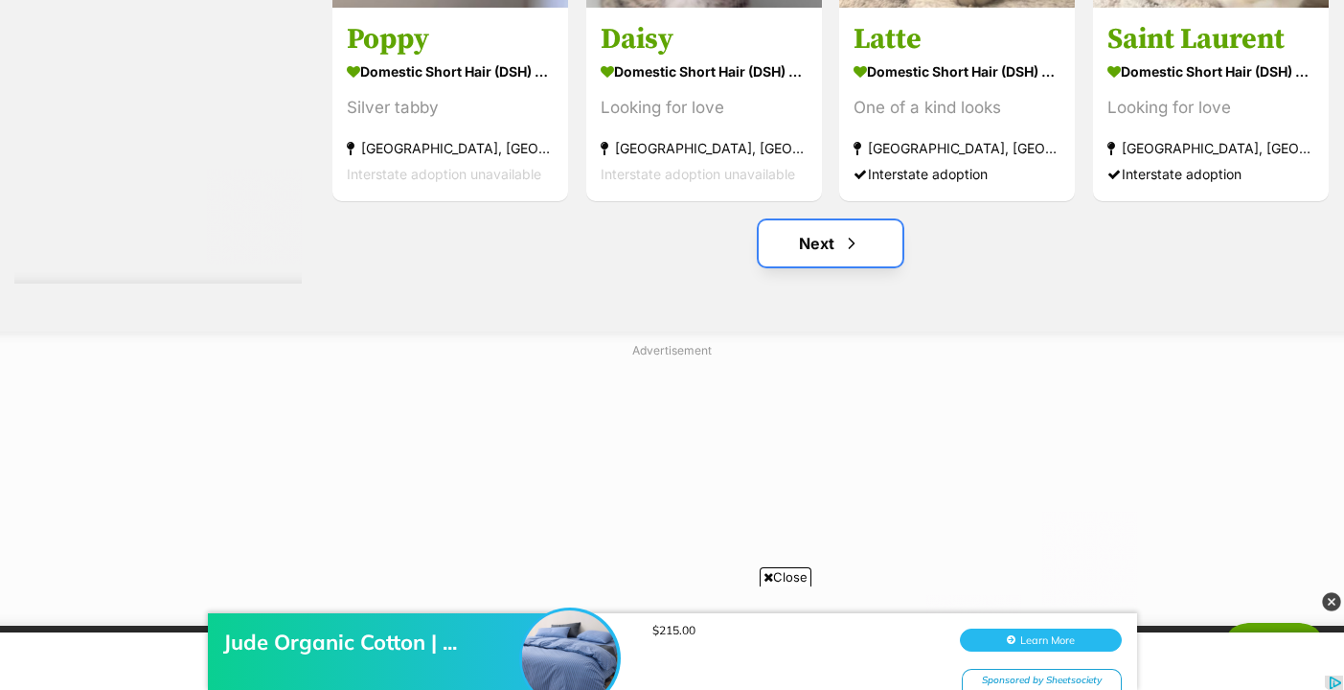
click at [828, 236] on link "Next" at bounding box center [830, 243] width 144 height 46
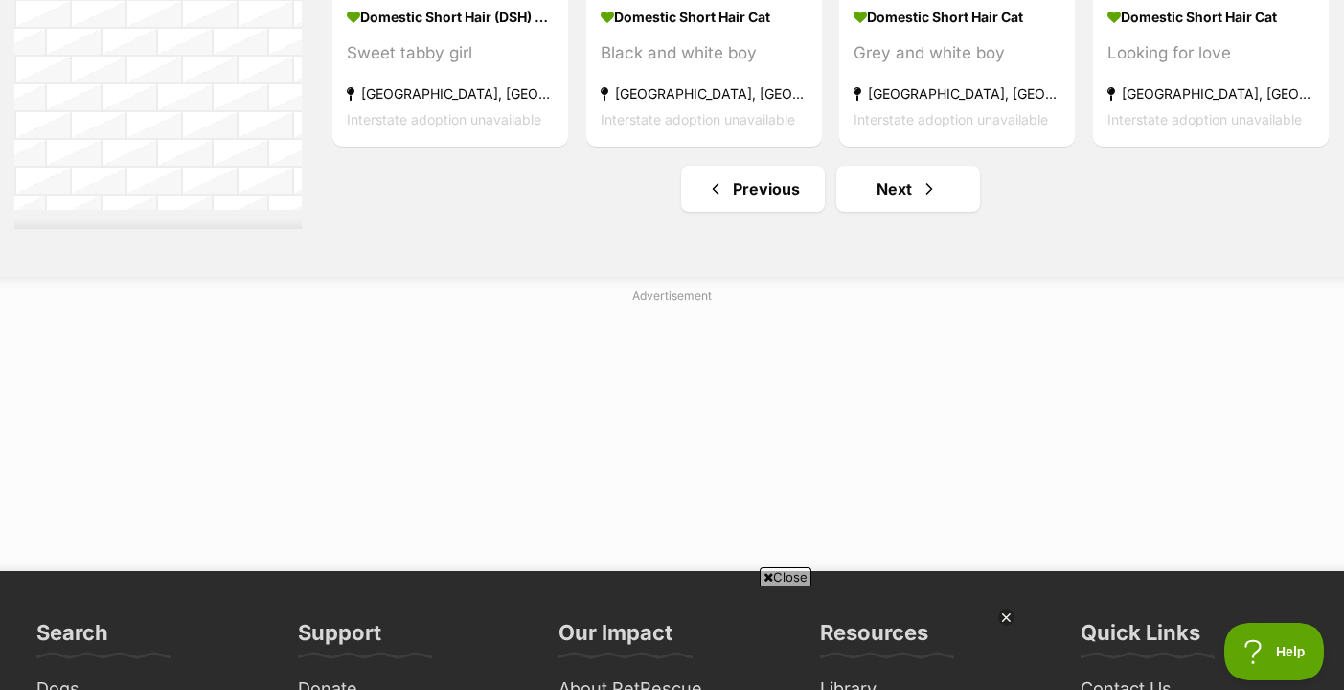
scroll to position [10133, 0]
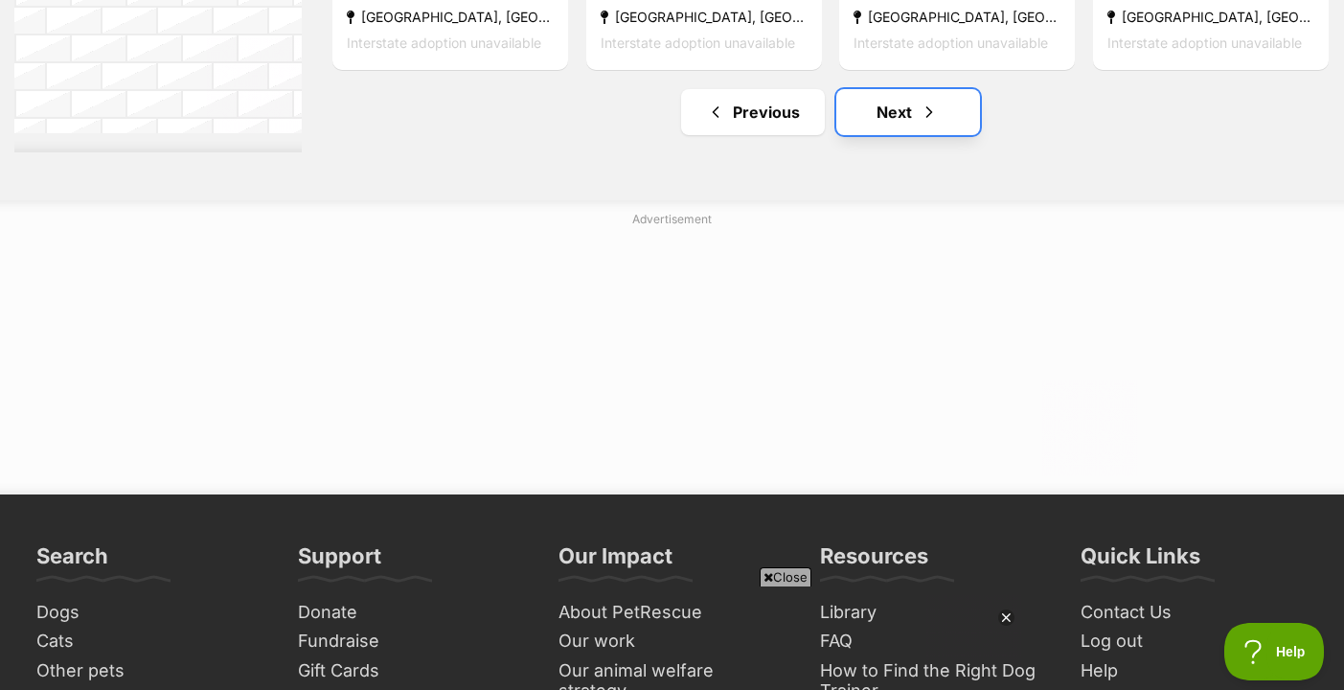
click at [910, 120] on link "Next" at bounding box center [908, 112] width 144 height 46
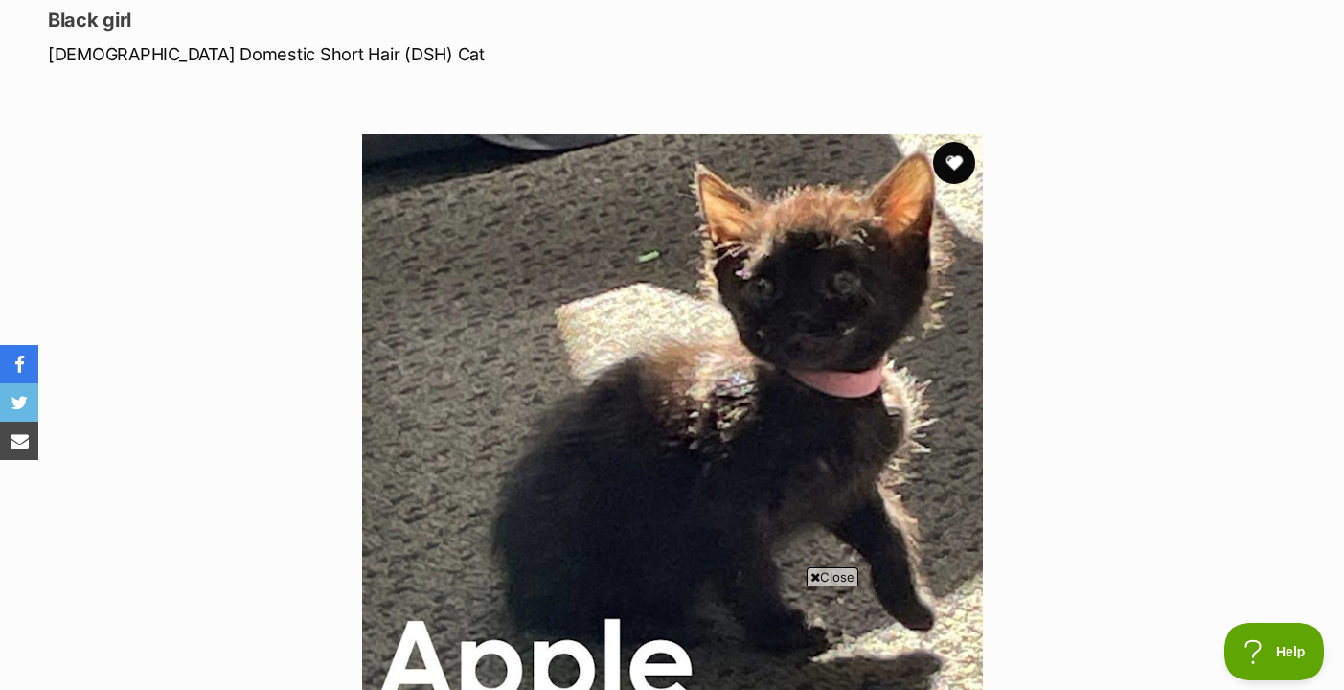
click at [947, 168] on button "favourite" at bounding box center [954, 163] width 42 height 42
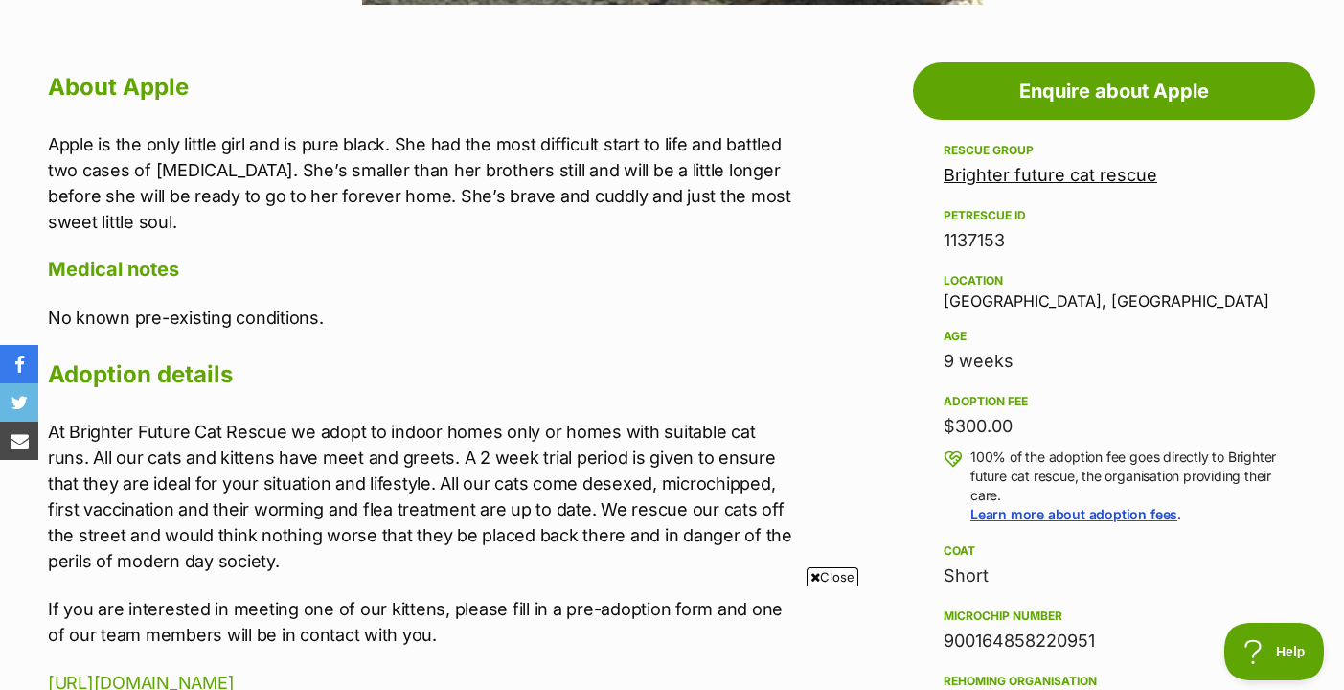
scroll to position [827, 0]
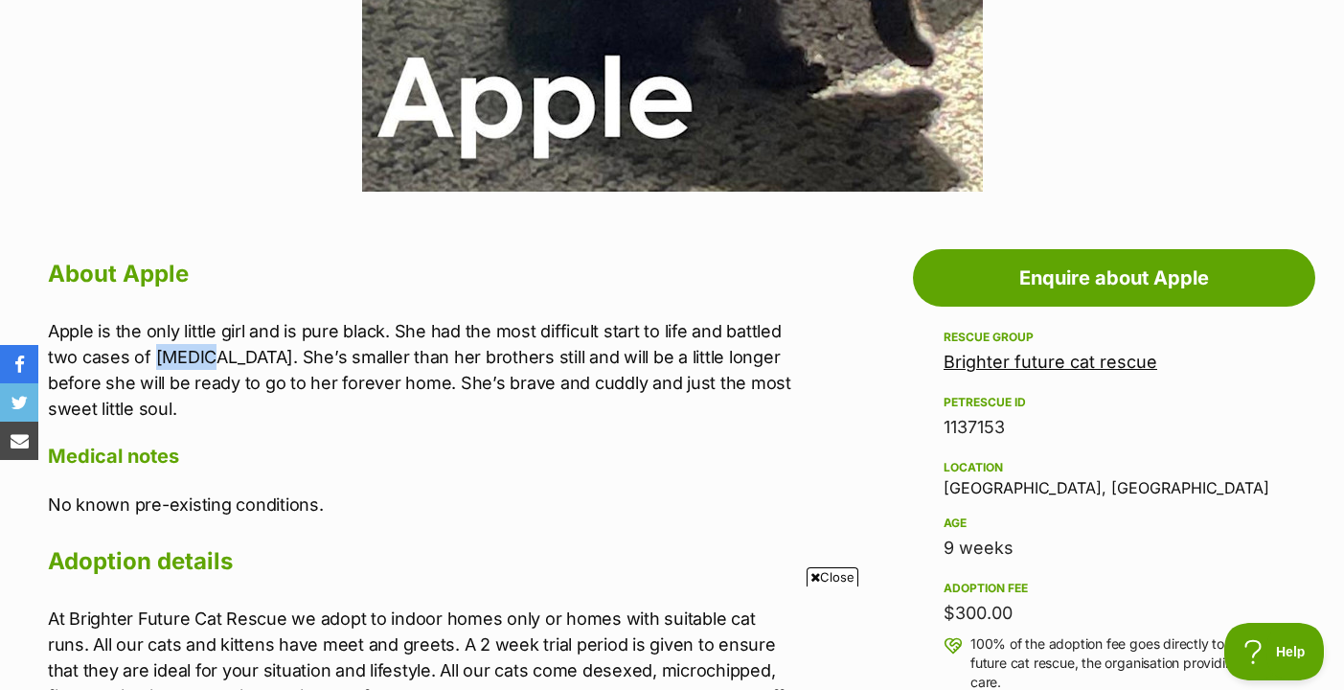
drag, startPoint x: 157, startPoint y: 351, endPoint x: 202, endPoint y: 353, distance: 45.1
click at [202, 353] on p "Apple is the only little girl and is pure black. She had the most difficult sta…" at bounding box center [424, 369] width 753 height 103
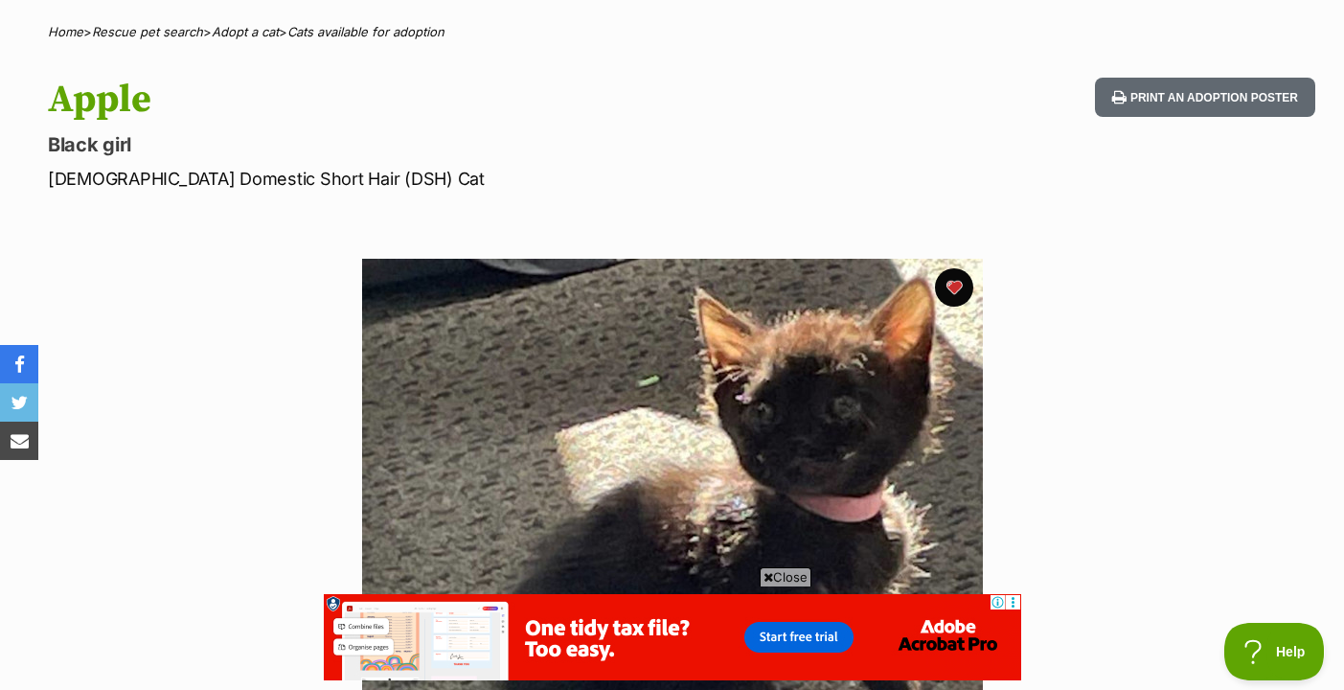
scroll to position [328, 0]
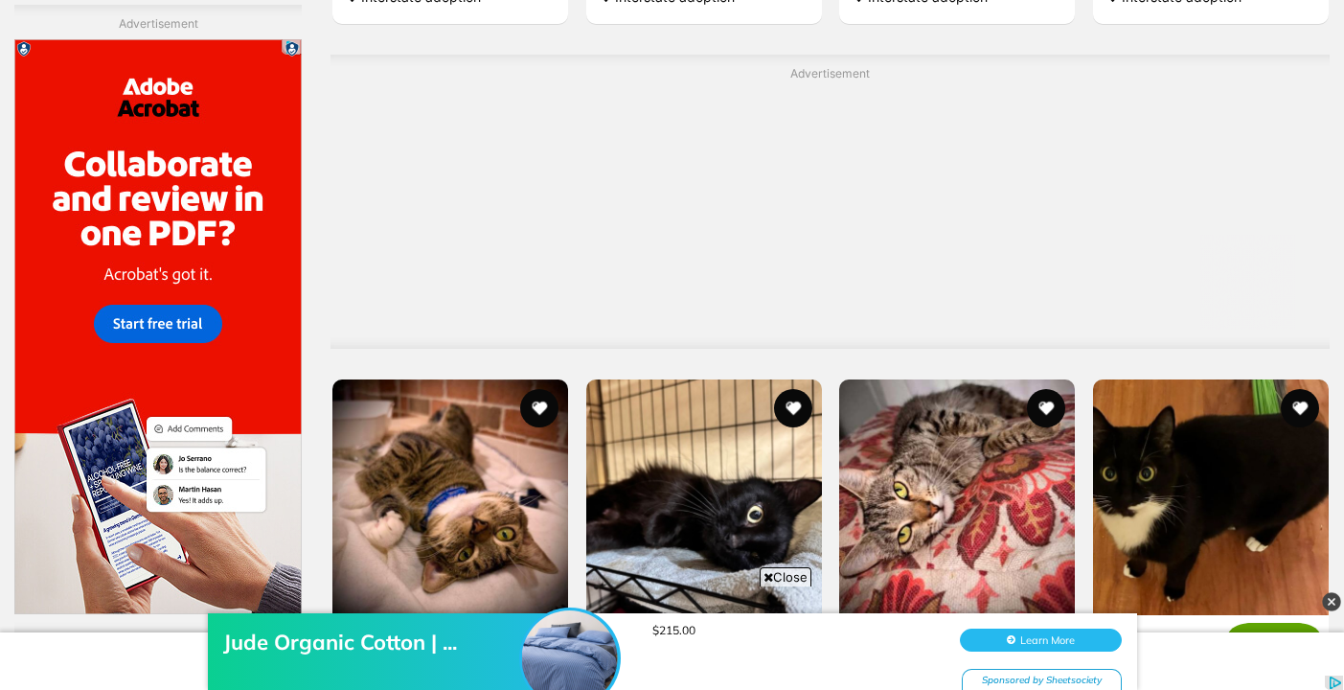
scroll to position [5637, 0]
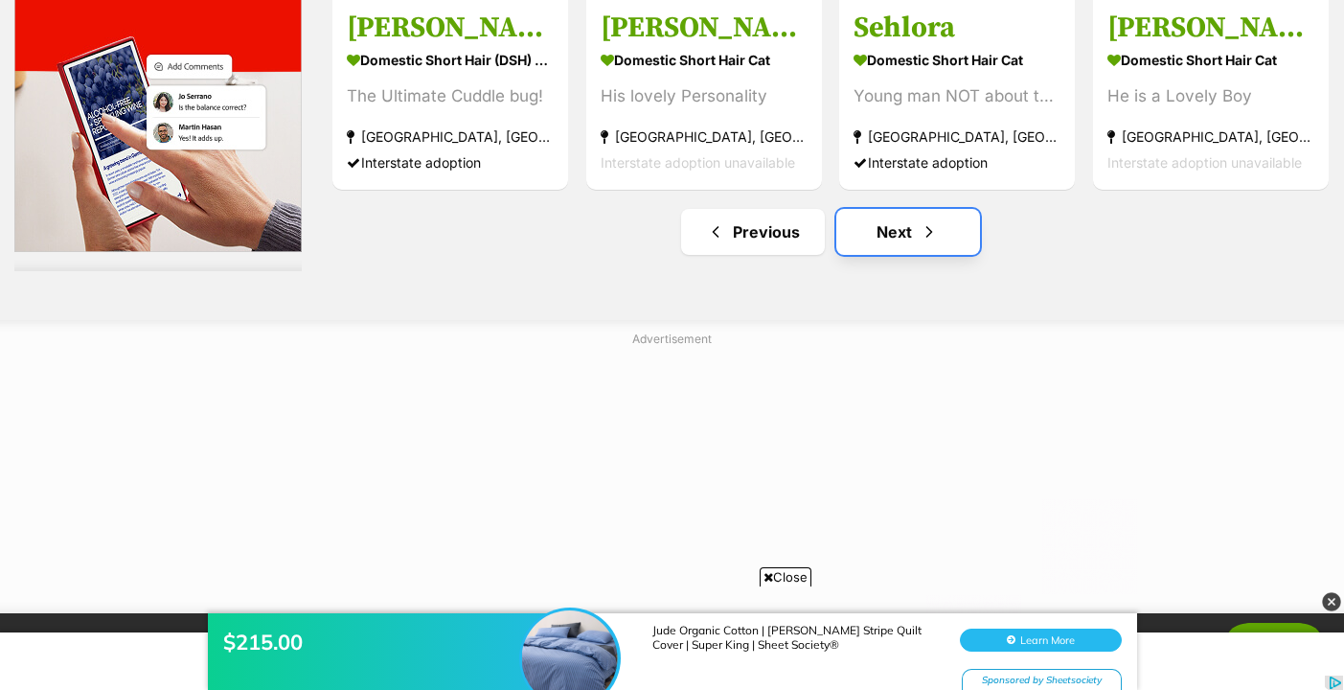
click at [941, 245] on link "Next" at bounding box center [908, 232] width 144 height 46
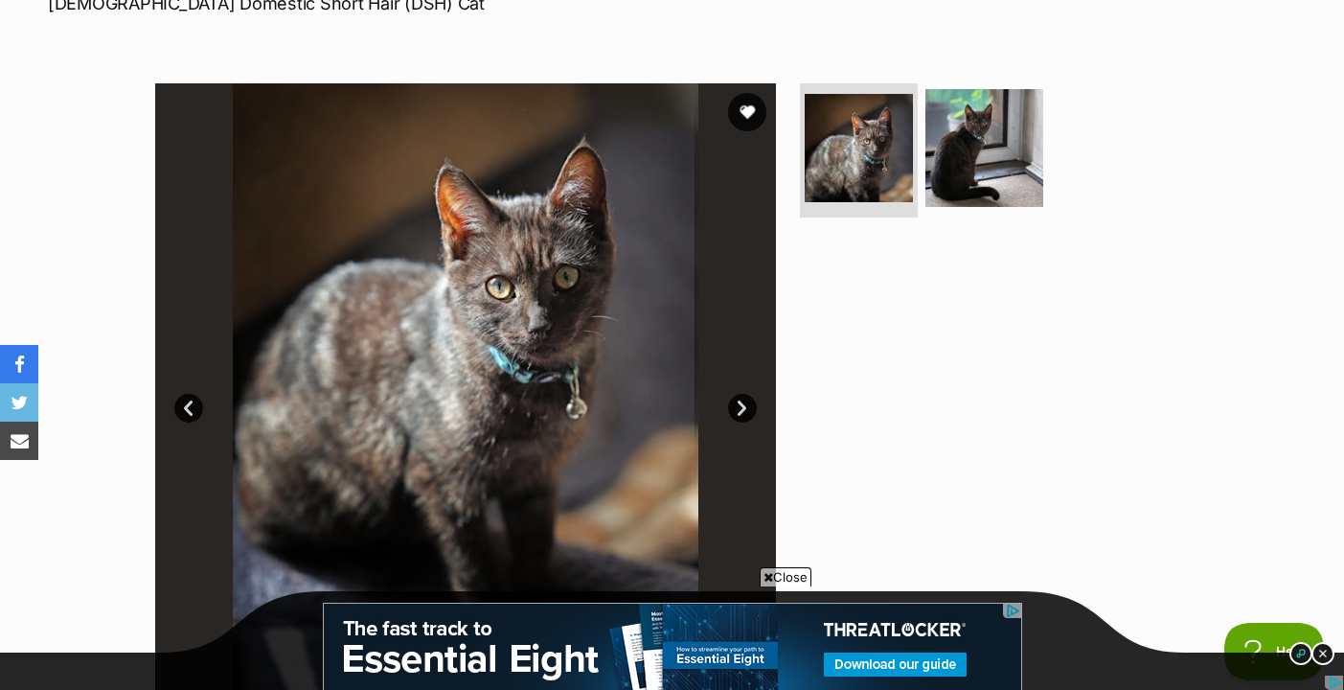
click at [743, 404] on link "Next" at bounding box center [742, 408] width 29 height 29
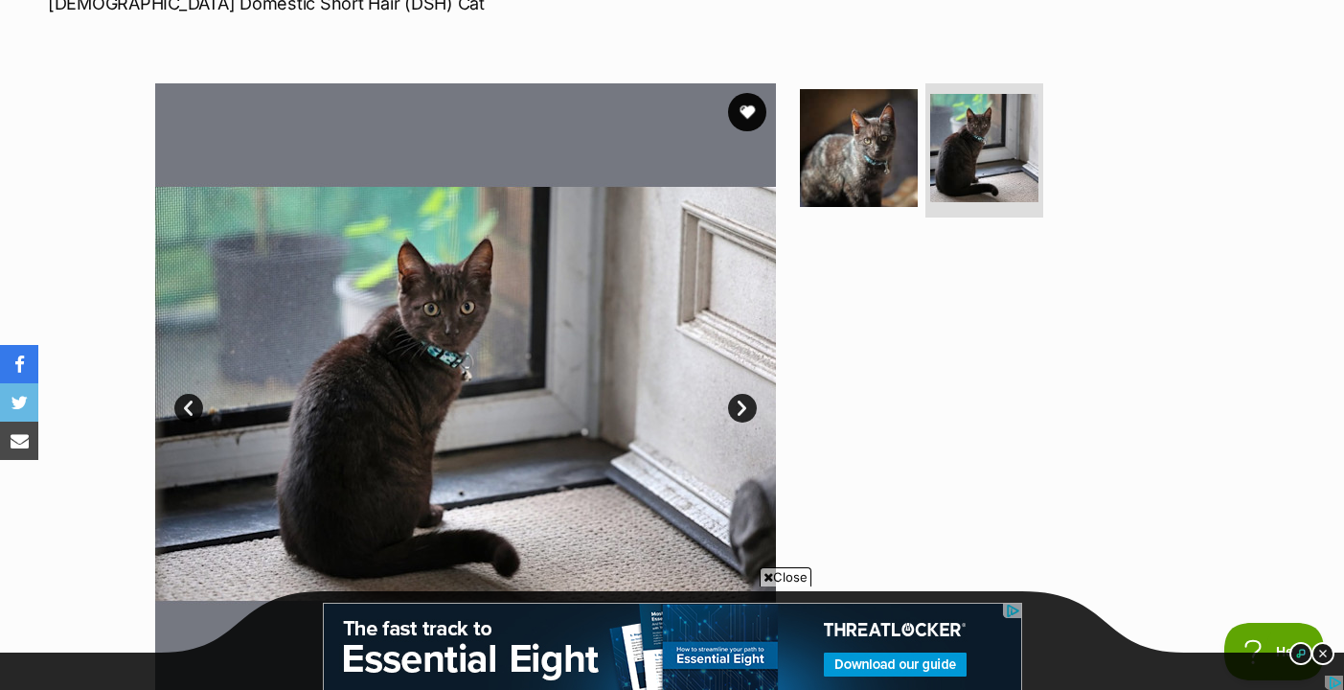
click at [746, 401] on link "Next" at bounding box center [742, 408] width 29 height 29
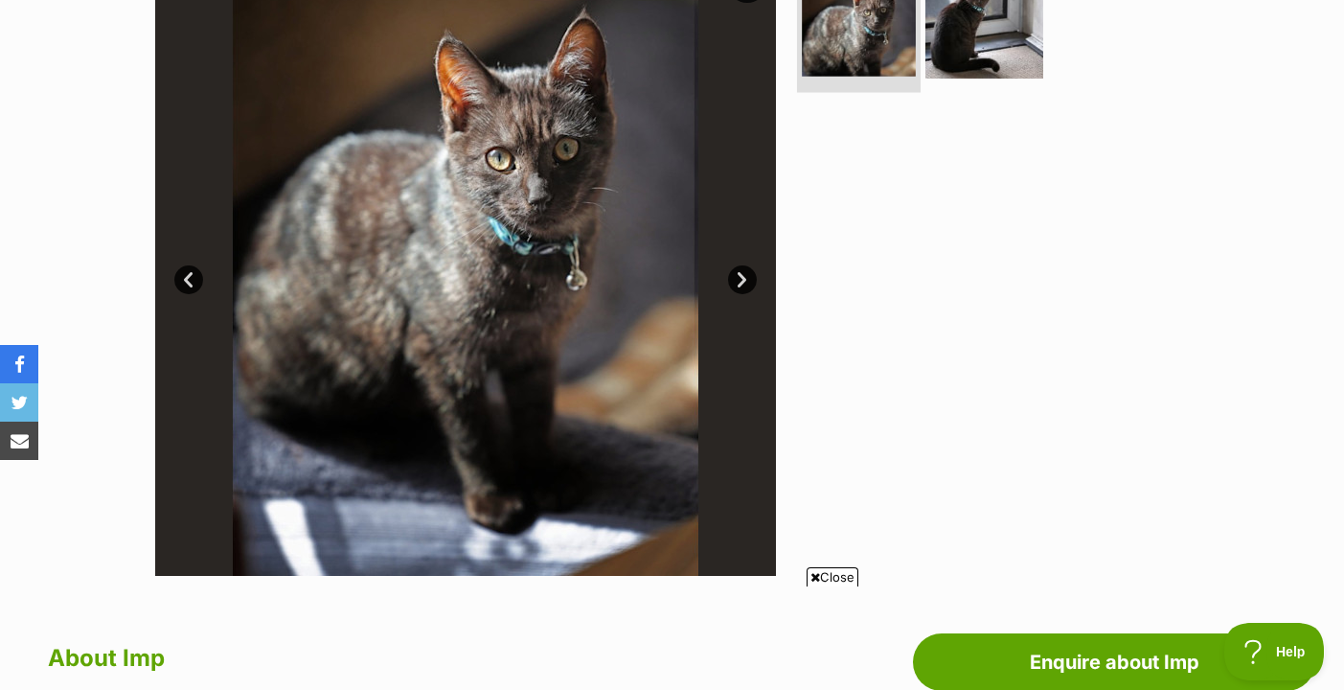
scroll to position [311, 0]
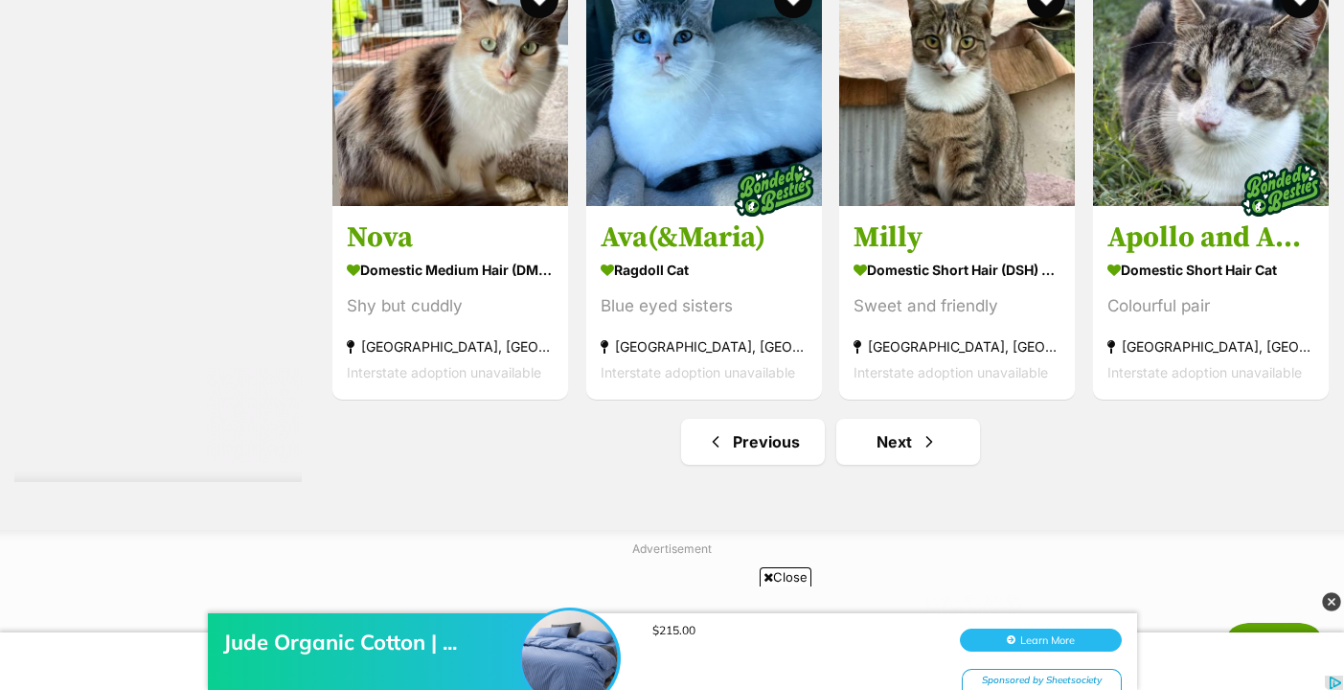
scroll to position [9848, 0]
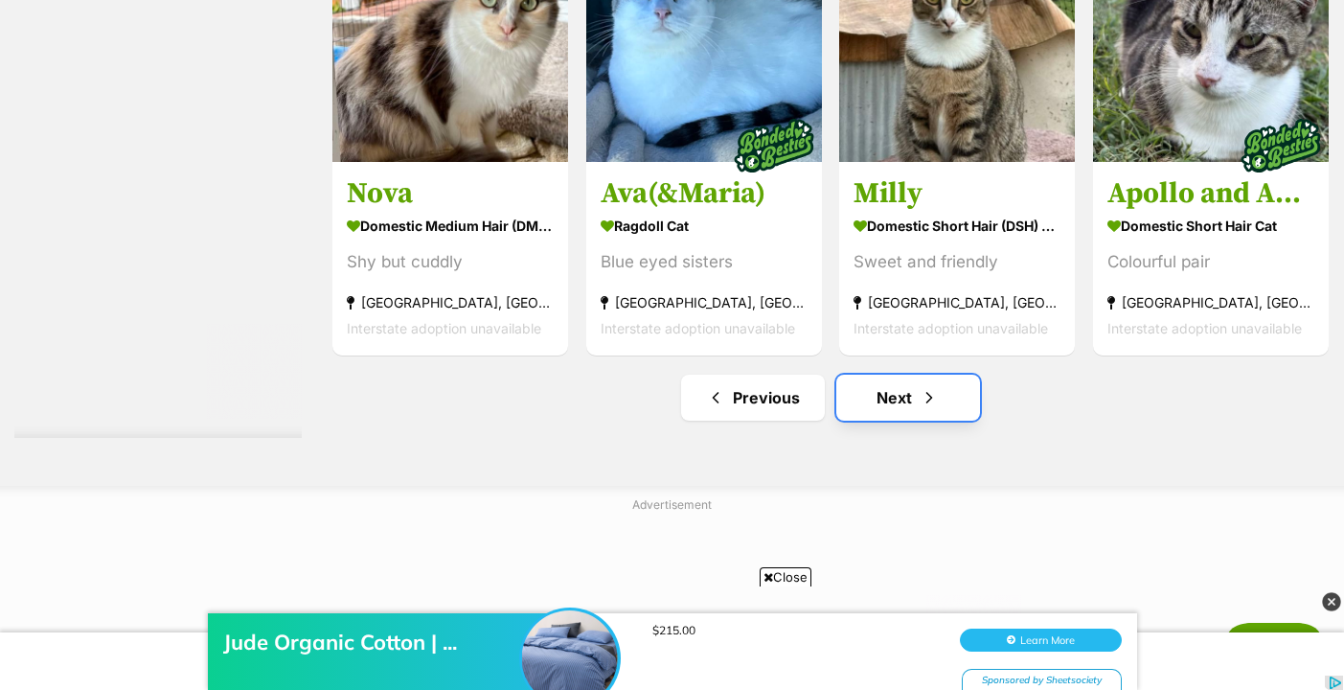
click at [872, 396] on link "Next" at bounding box center [908, 397] width 144 height 46
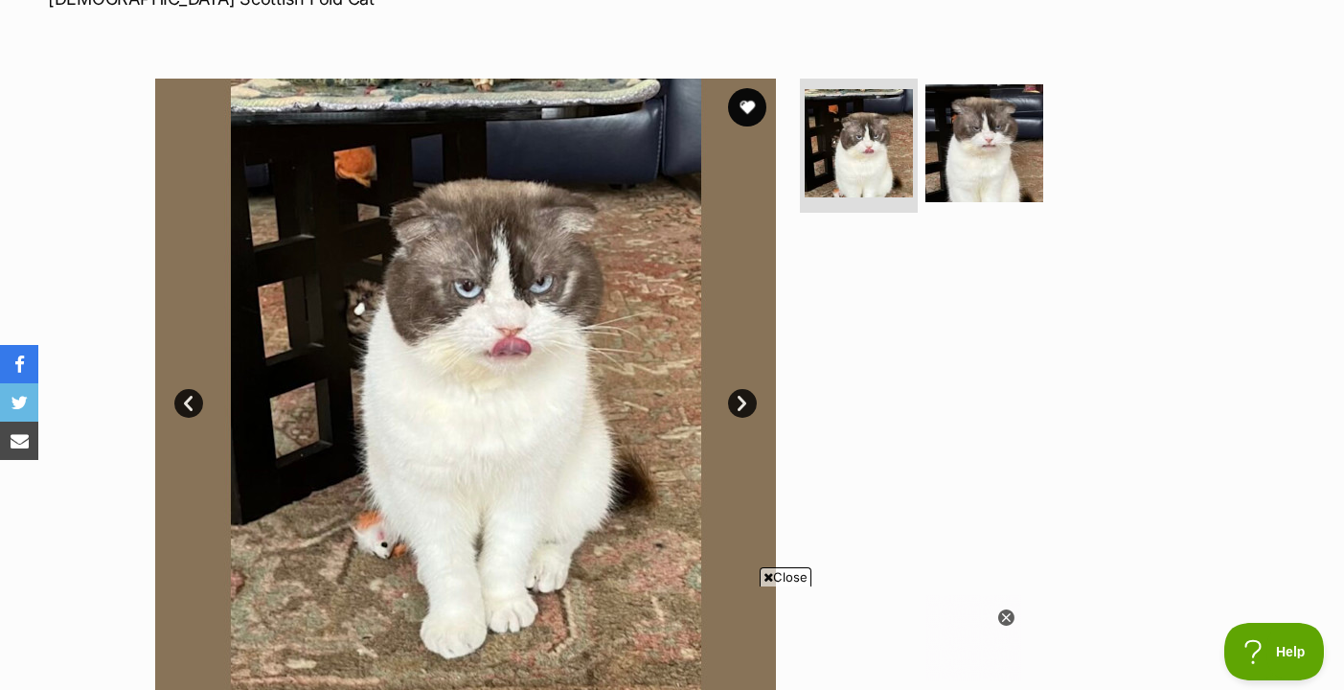
click at [750, 395] on link "Next" at bounding box center [742, 403] width 29 height 29
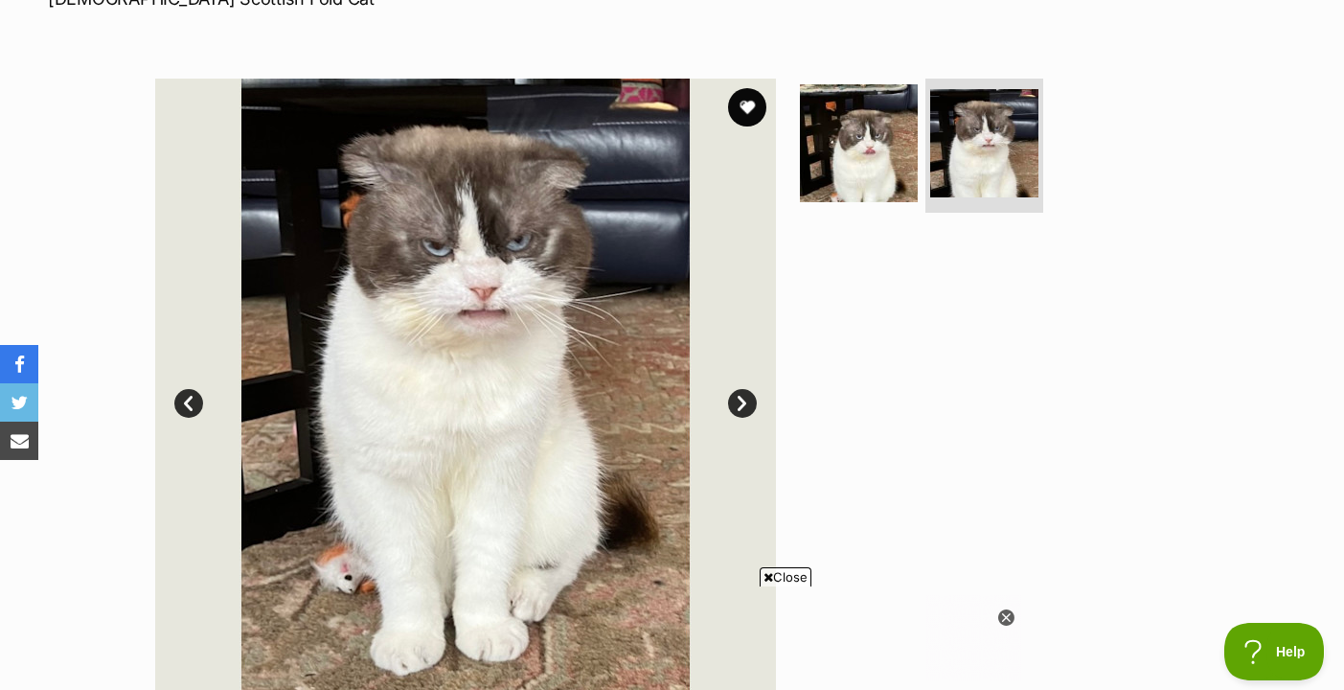
click at [748, 395] on link "Next" at bounding box center [742, 403] width 29 height 29
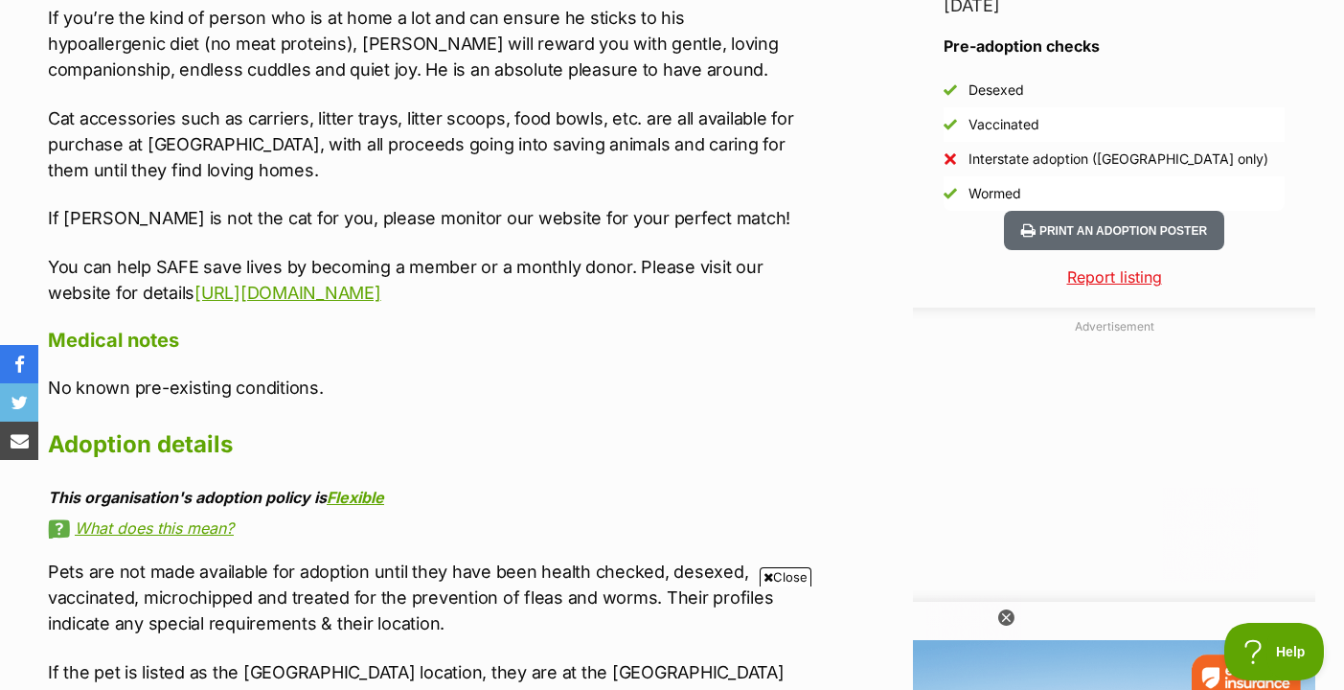
scroll to position [1735, 0]
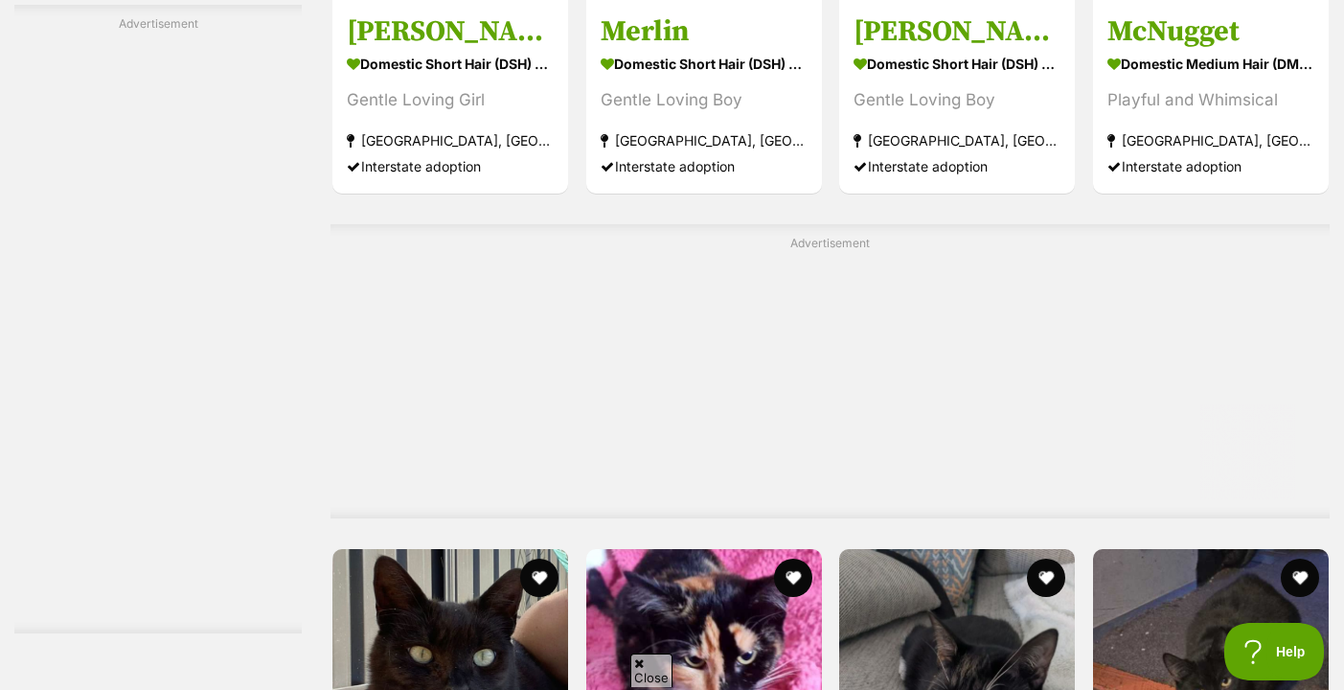
scroll to position [6246, 0]
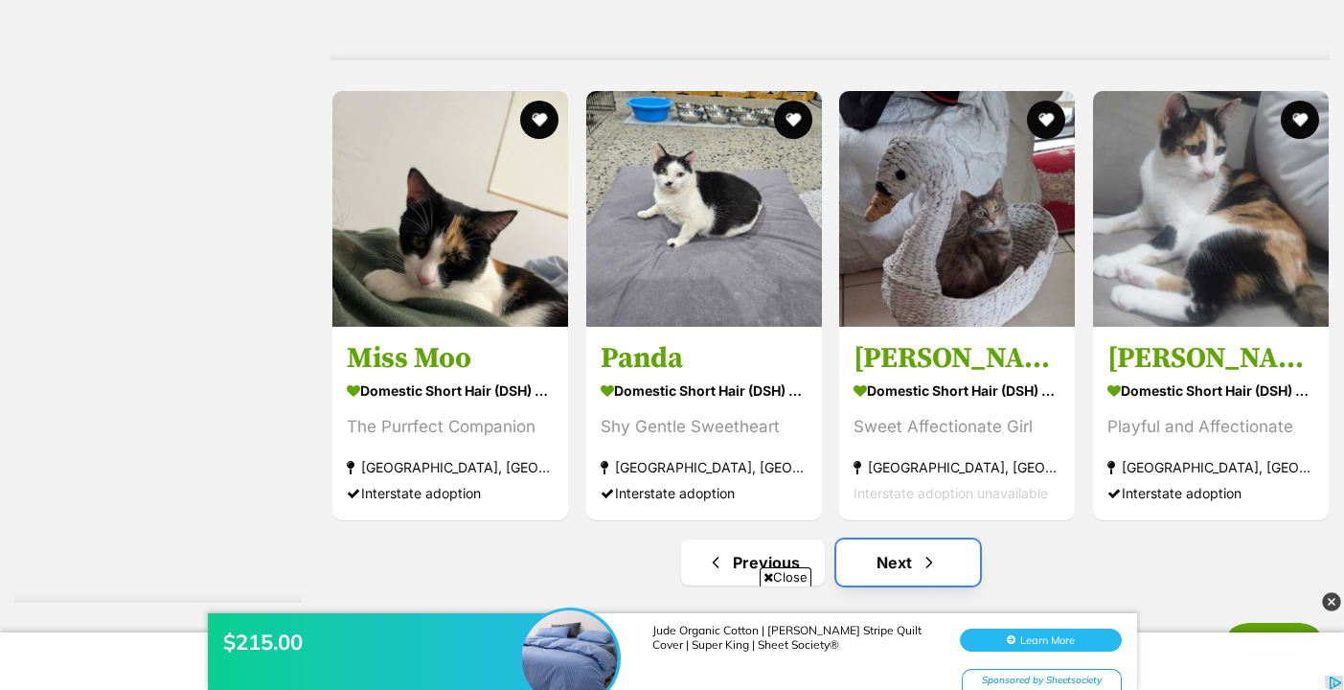
click at [869, 569] on link "Next" at bounding box center [908, 562] width 144 height 46
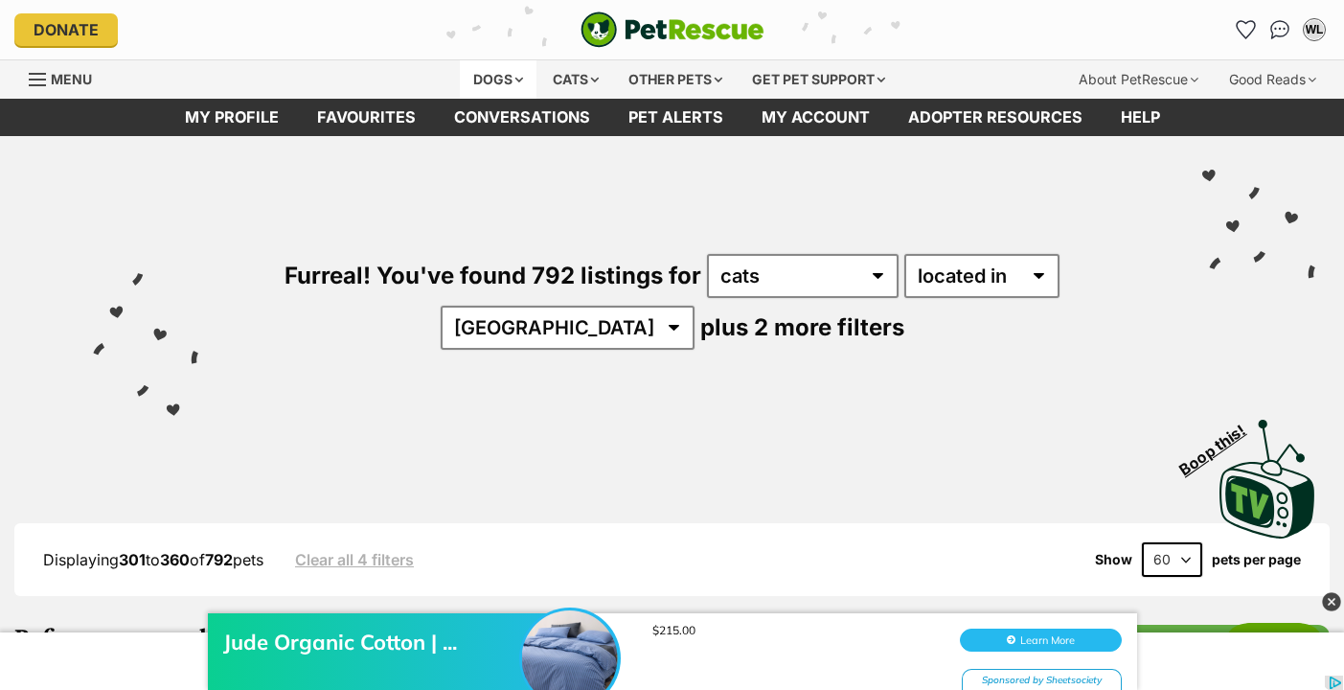
click at [505, 78] on div "Dogs" at bounding box center [498, 79] width 77 height 38
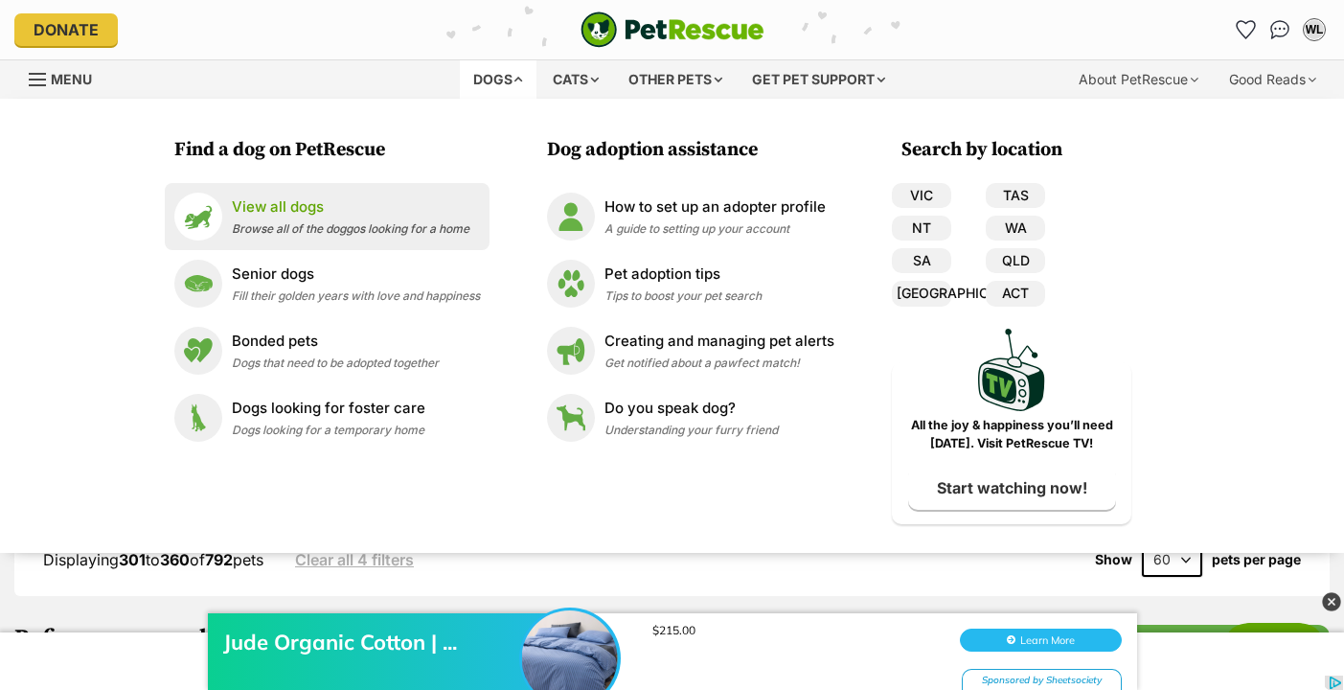
click at [418, 187] on li "View all dogs Browse all of the doggos looking for a home" at bounding box center [327, 216] width 325 height 67
click at [420, 220] on div "View all dogs Browse all of the doggos looking for a home" at bounding box center [351, 216] width 238 height 41
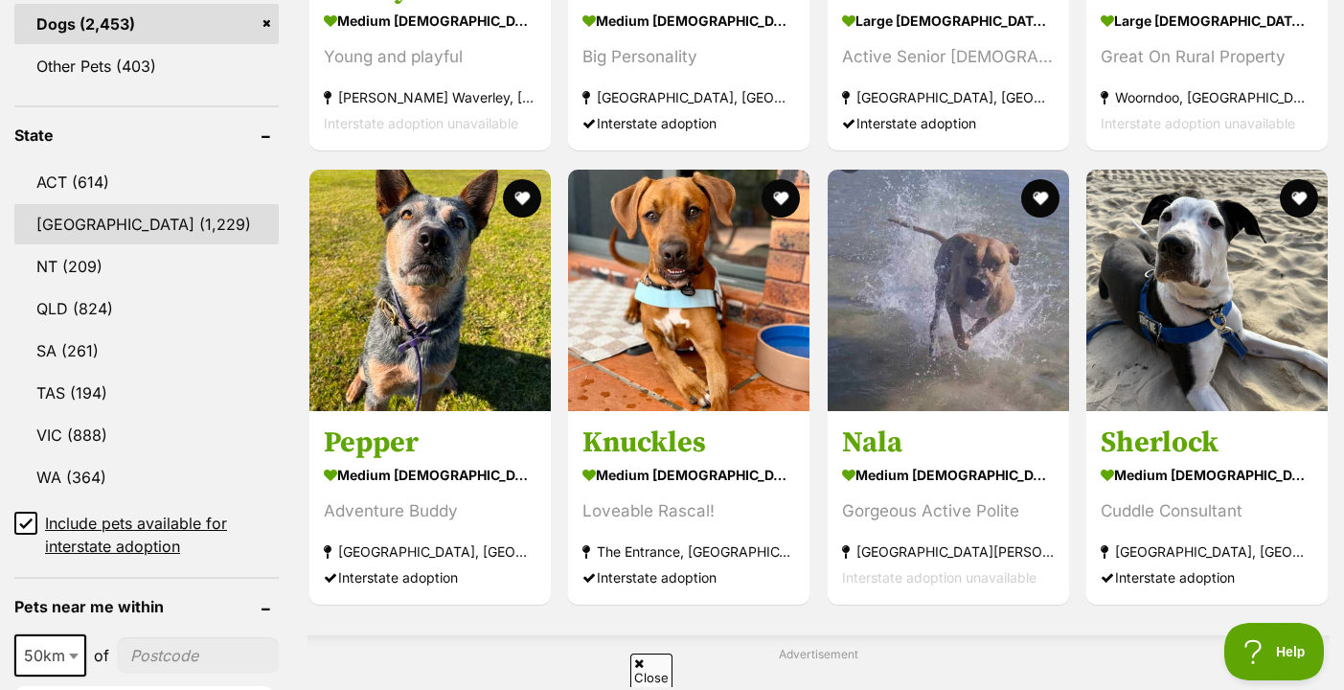
click at [160, 242] on link "[GEOGRAPHIC_DATA] (1,229)" at bounding box center [146, 224] width 264 height 40
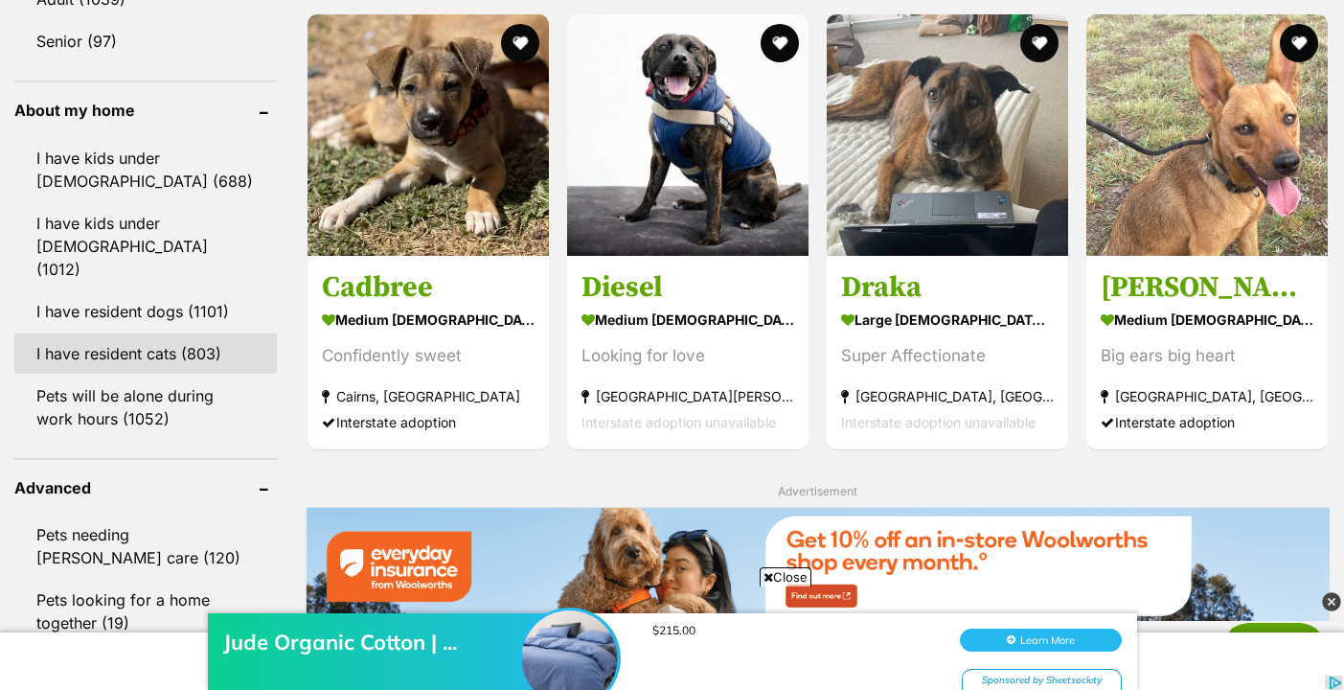
click at [173, 333] on link "I have resident cats (803)" at bounding box center [145, 353] width 262 height 40
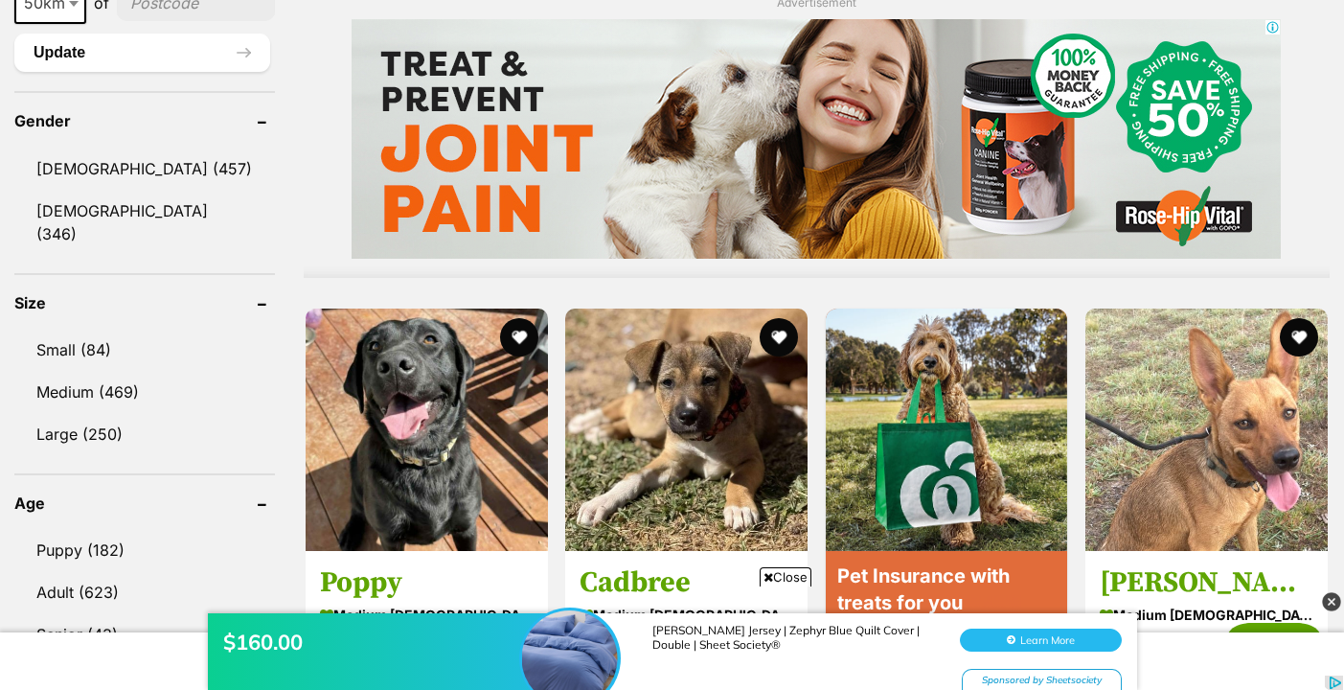
scroll to position [1541, 0]
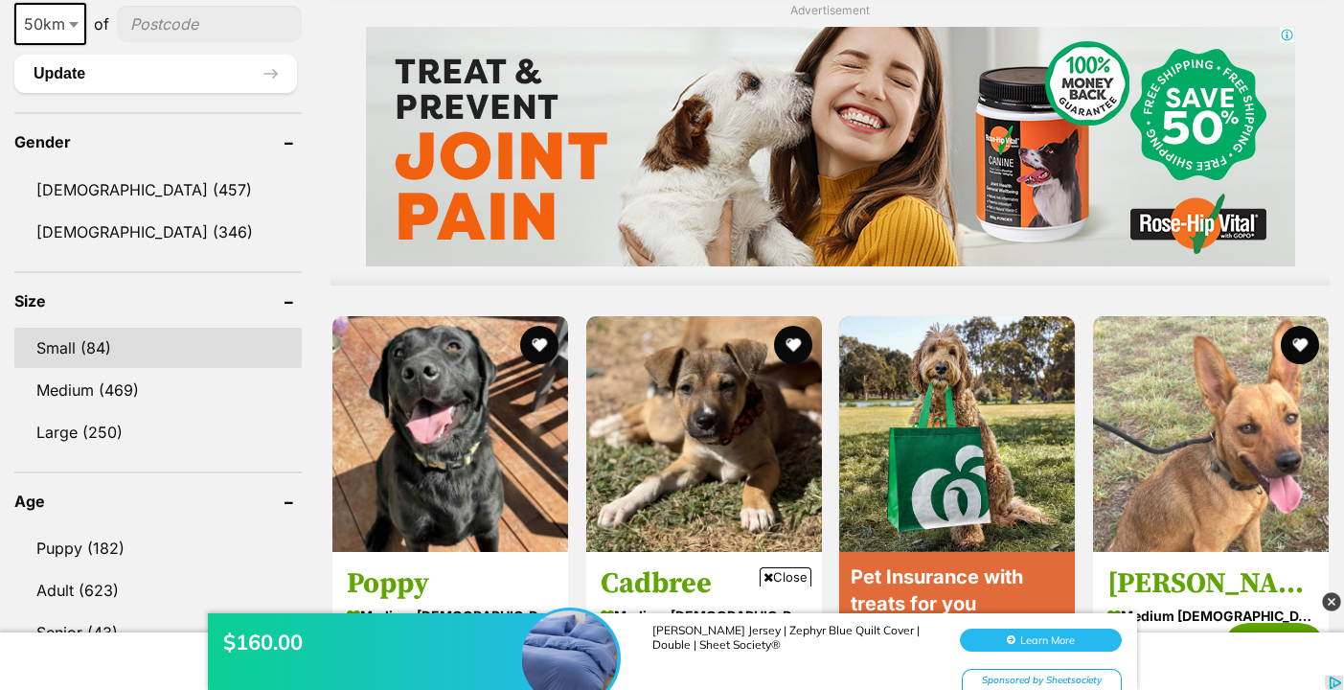
click at [176, 337] on link "Small (84)" at bounding box center [157, 348] width 287 height 40
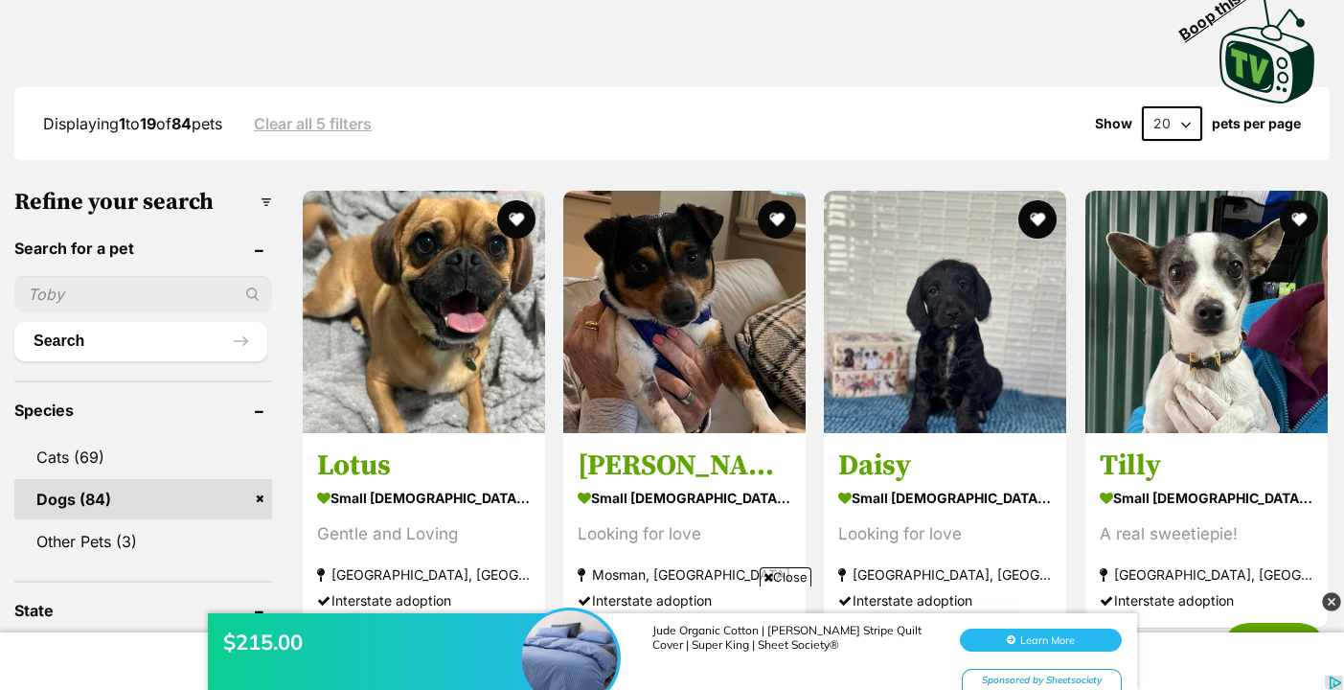
click at [1187, 109] on select "20 40 60" at bounding box center [1172, 123] width 60 height 34
select select "60"
click at [1142, 107] on select "20 40 60" at bounding box center [1172, 123] width 60 height 34
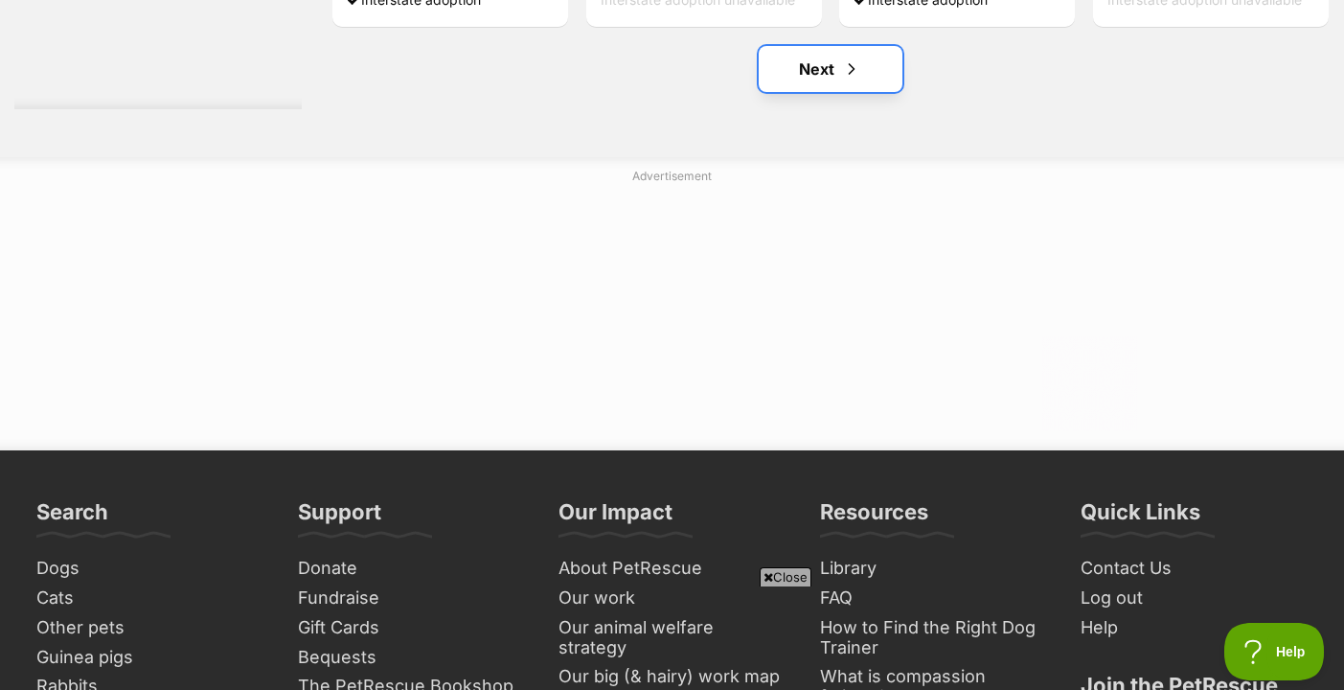
click at [821, 69] on link "Next" at bounding box center [830, 69] width 144 height 46
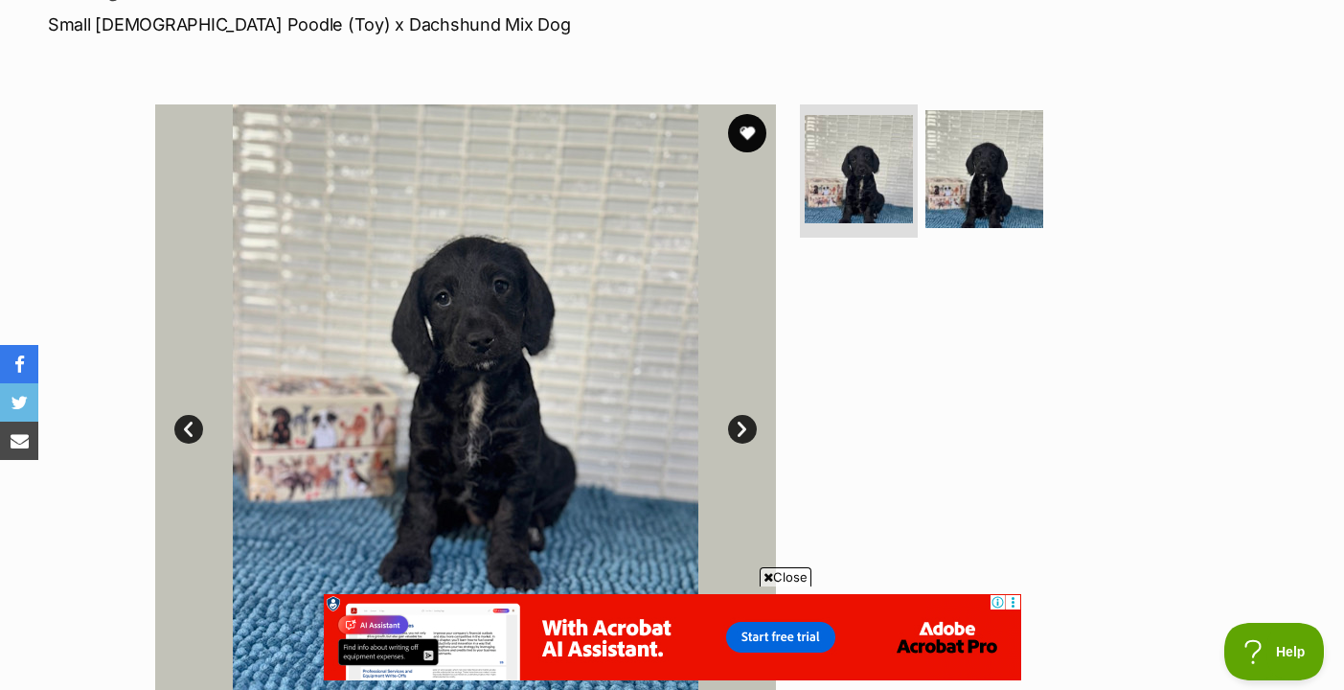
click at [736, 433] on link "Next" at bounding box center [742, 429] width 29 height 29
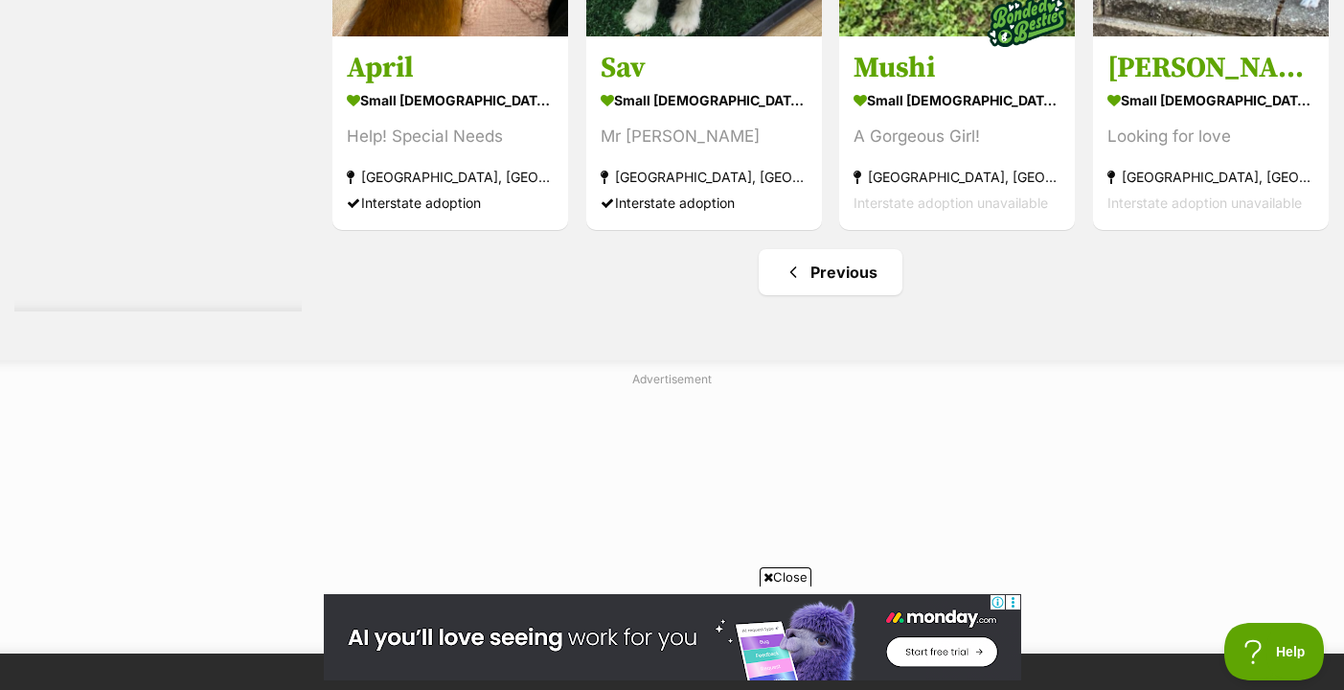
scroll to position [4032, 0]
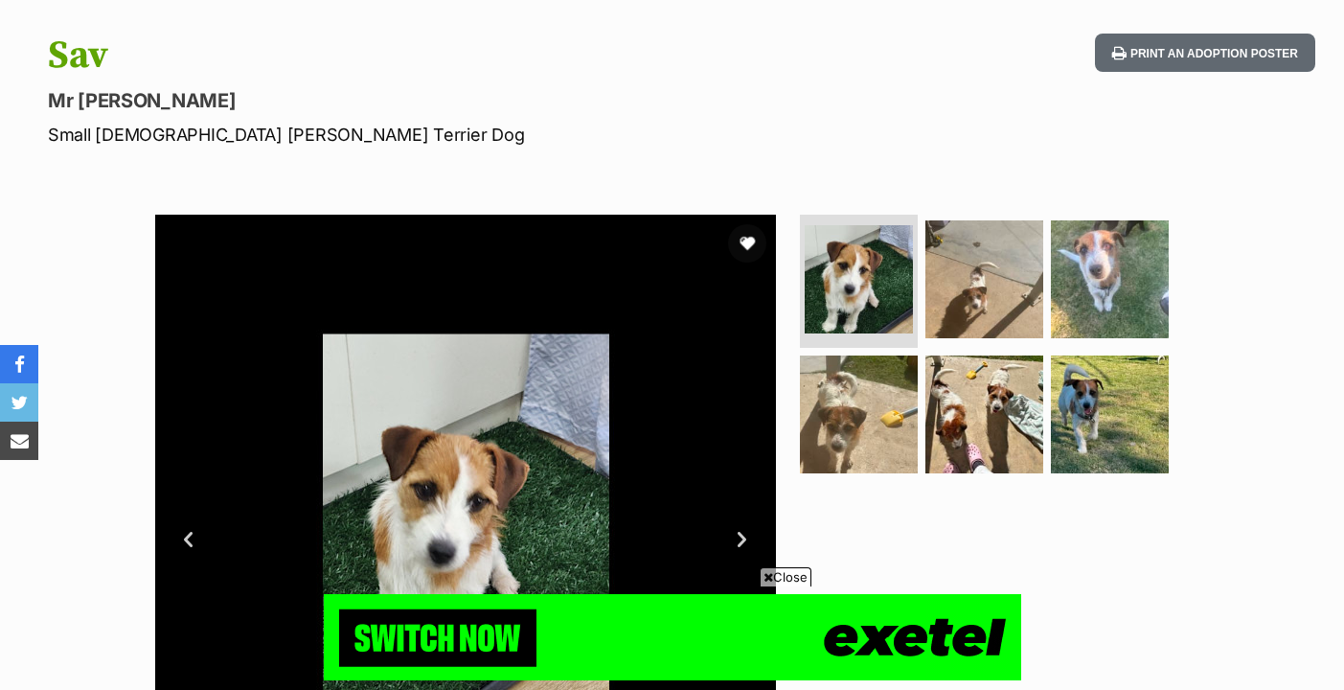
scroll to position [192, 0]
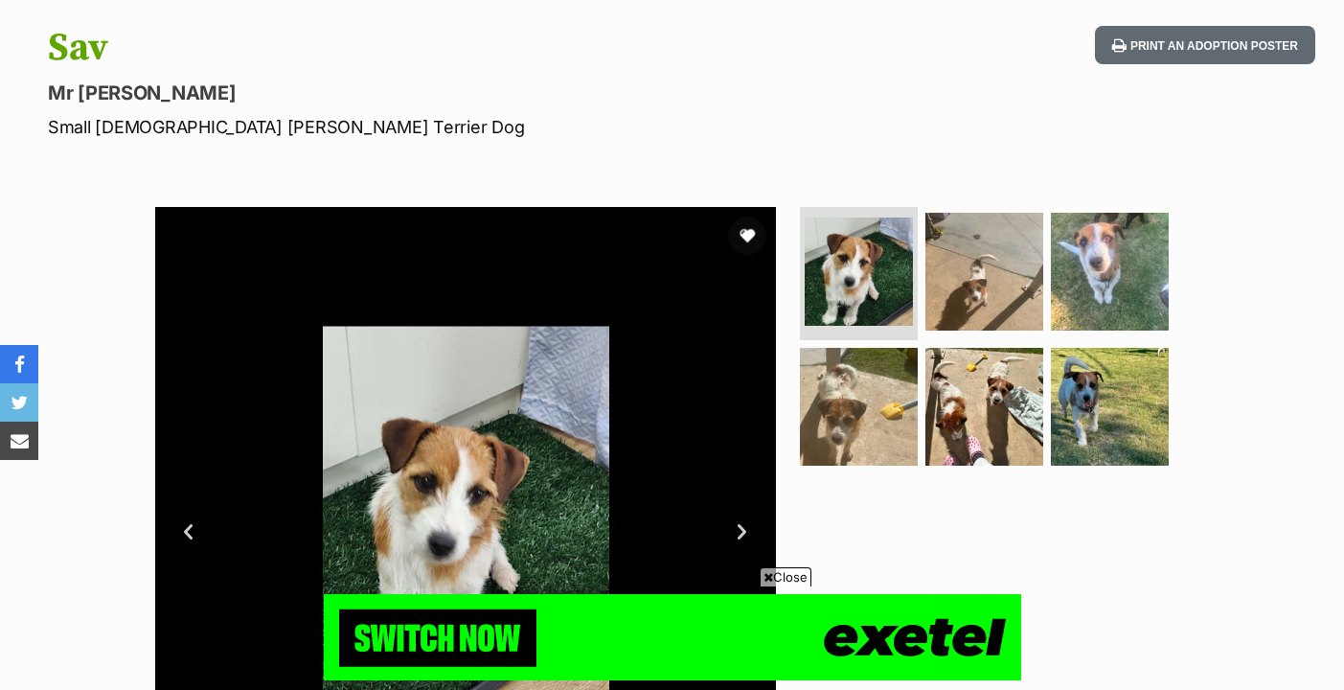
click at [744, 518] on link "Next" at bounding box center [742, 531] width 29 height 29
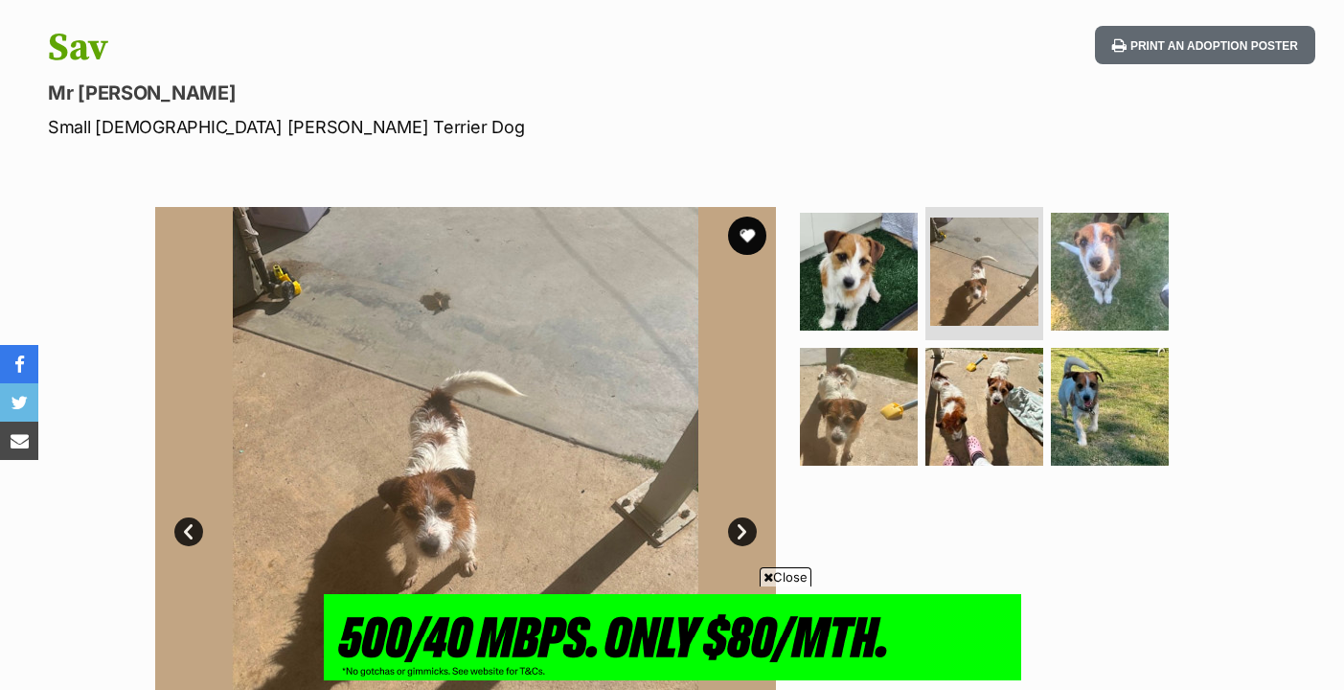
click at [745, 520] on link "Next" at bounding box center [742, 531] width 29 height 29
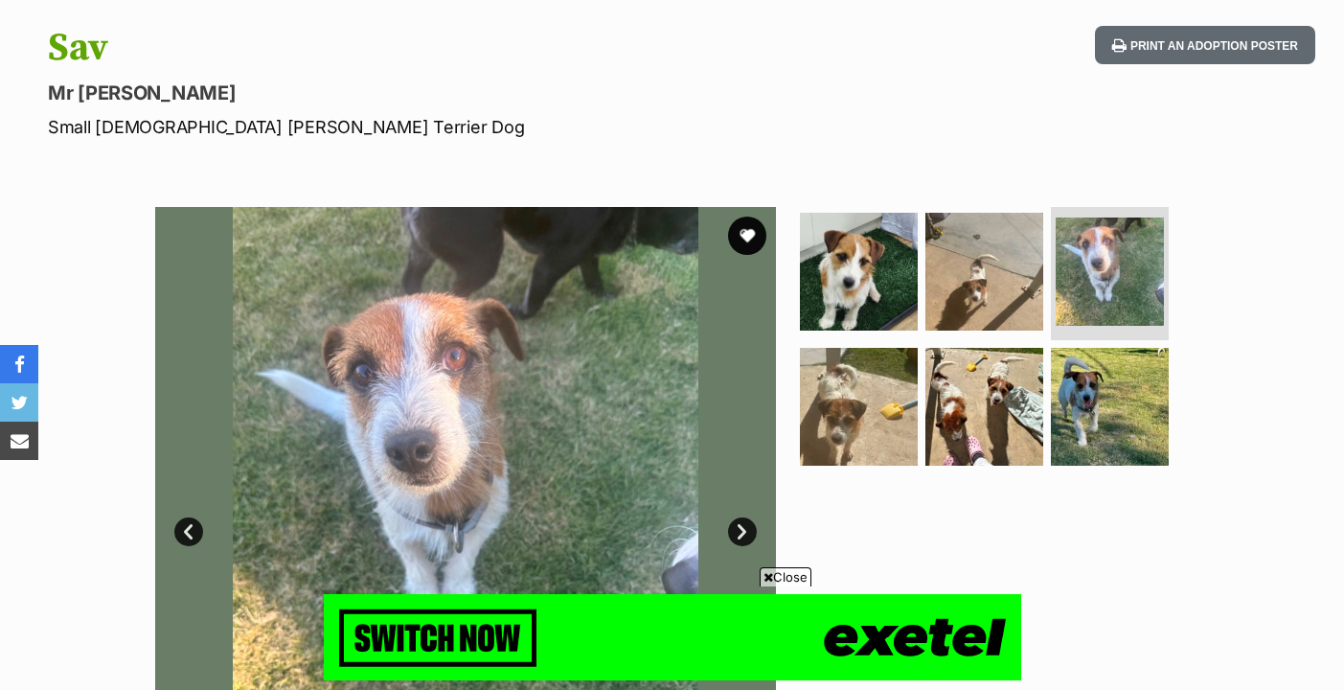
click at [745, 519] on link "Next" at bounding box center [742, 531] width 29 height 29
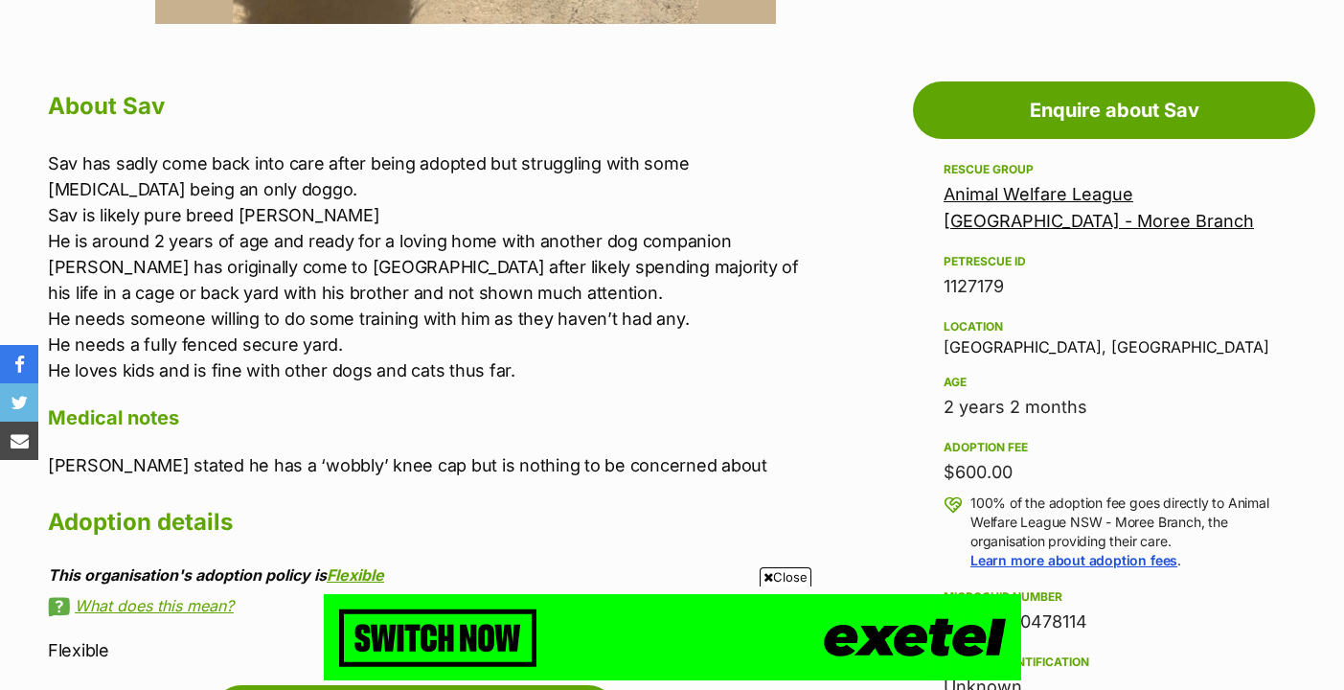
scroll to position [1093, 0]
